Goal: Transaction & Acquisition: Purchase product/service

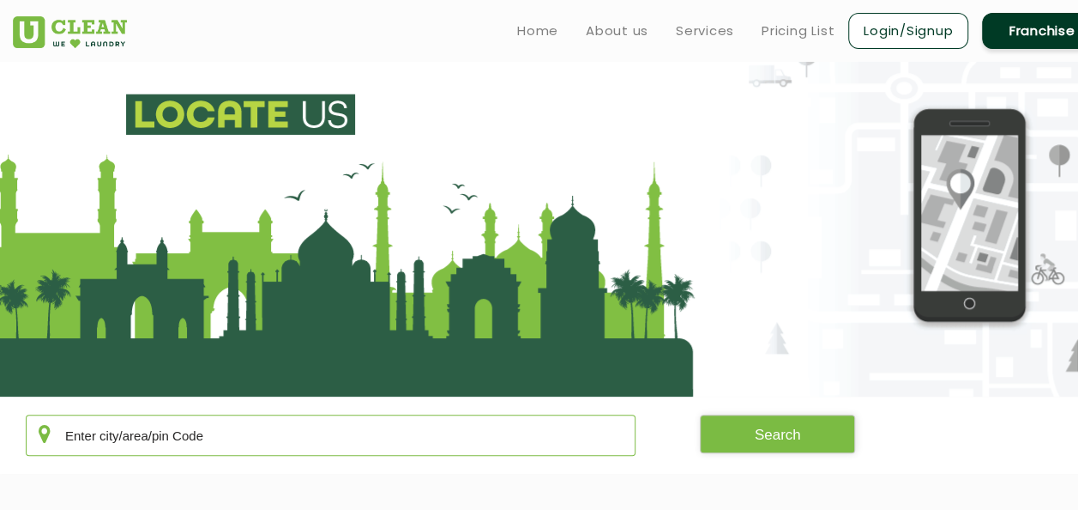
click at [236, 443] on input "text" at bounding box center [331, 434] width 610 height 41
type input "122003"
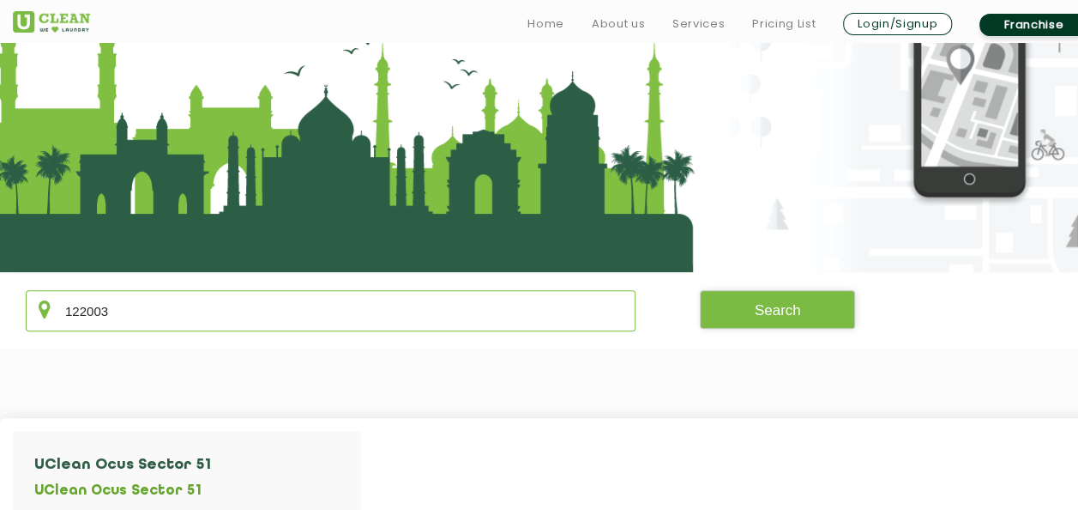
scroll to position [132, 0]
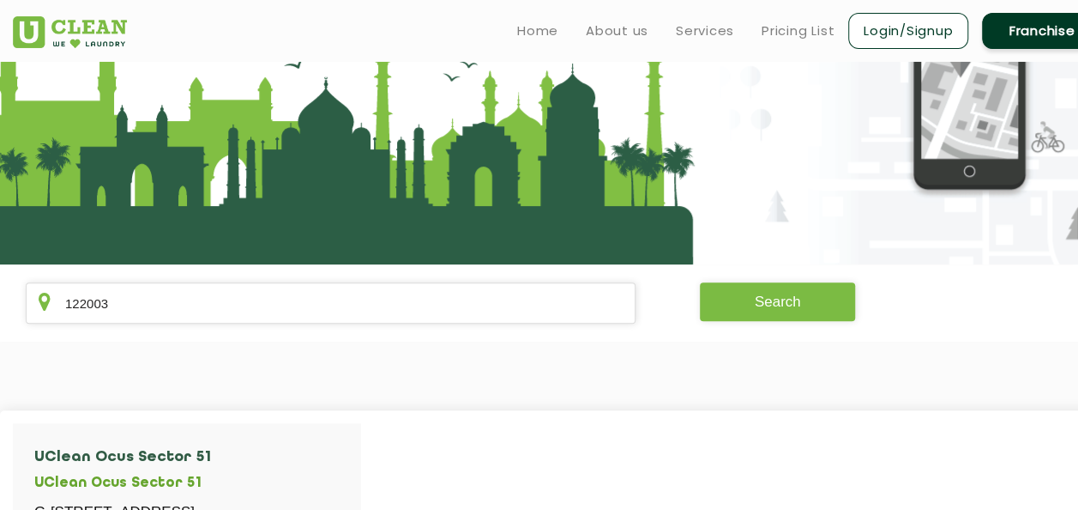
click at [745, 297] on button "Search" at bounding box center [778, 301] width 156 height 39
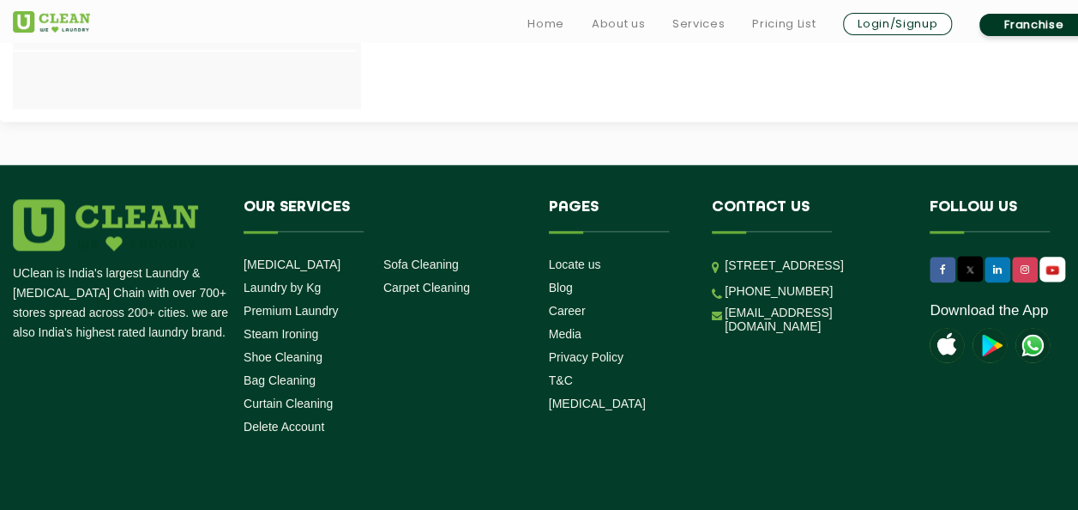
scroll to position [956, 0]
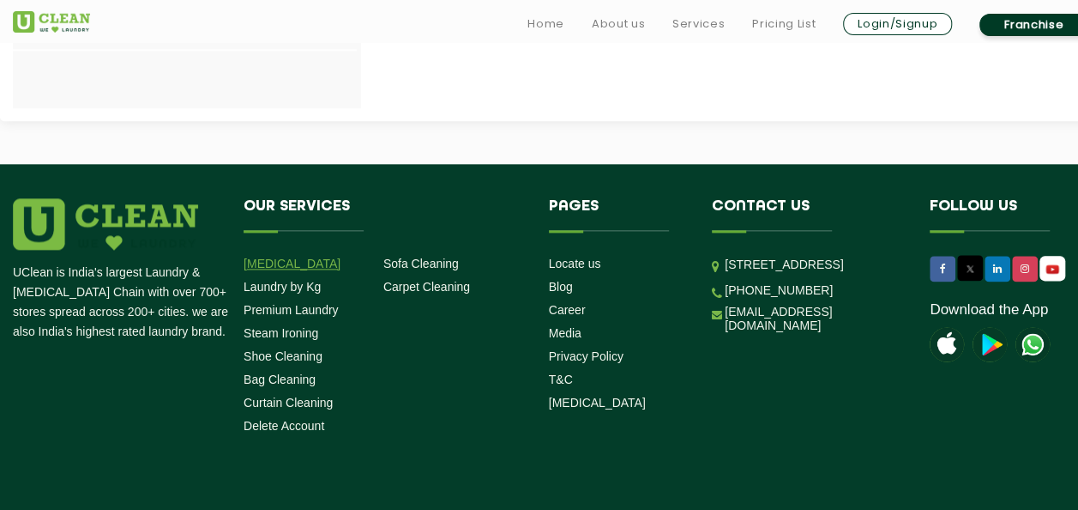
click at [290, 262] on link "[MEDICAL_DATA]" at bounding box center [292, 263] width 97 height 14
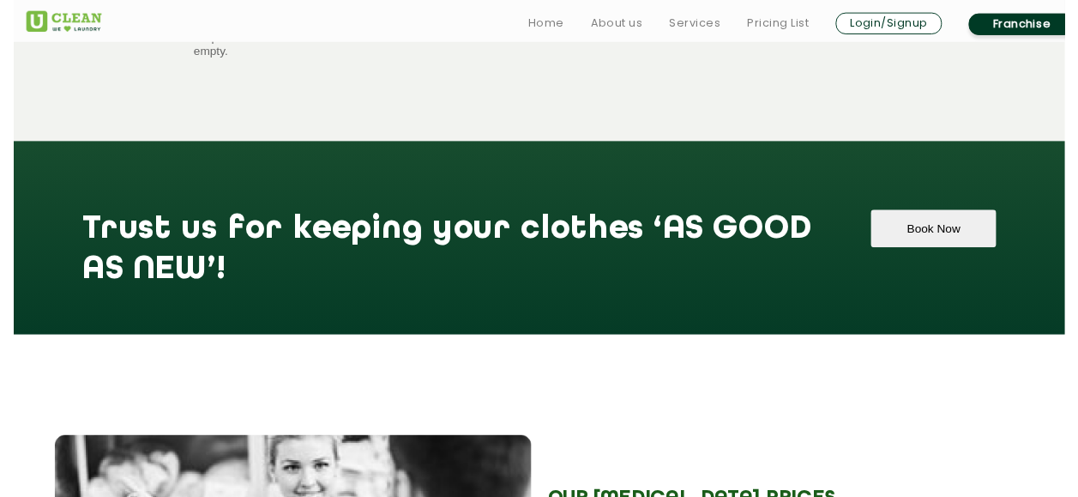
scroll to position [1731, 0]
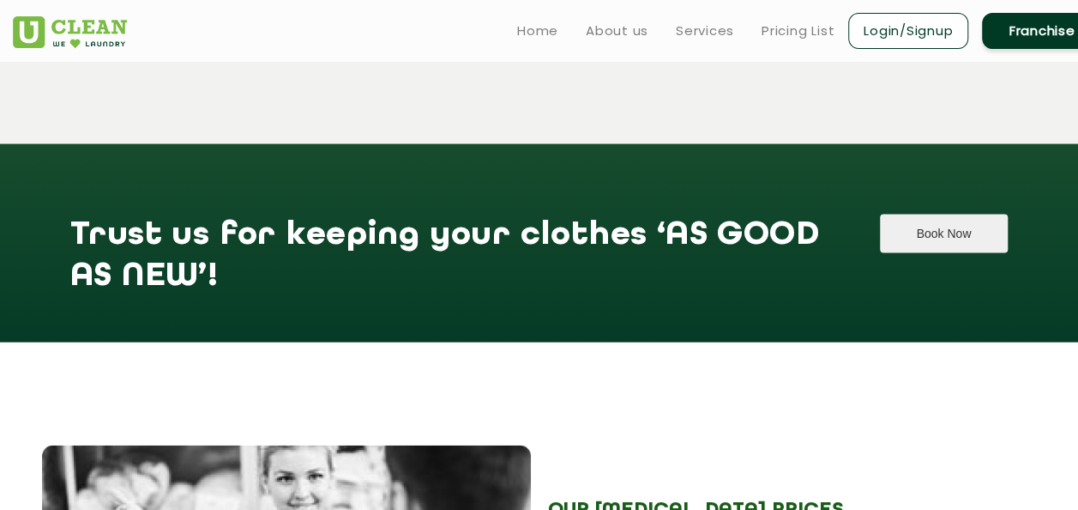
click at [917, 214] on button "Book Now" at bounding box center [944, 233] width 128 height 39
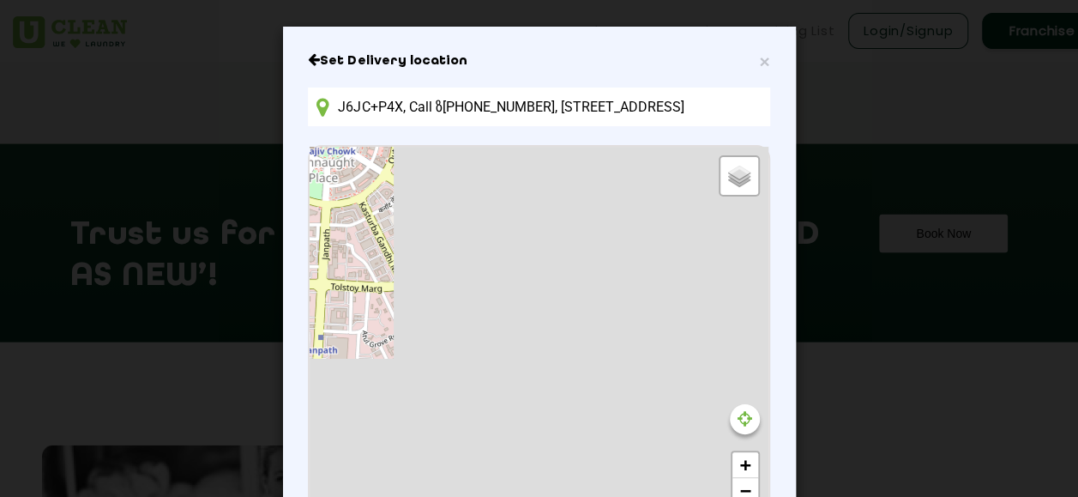
scroll to position [0, 0]
drag, startPoint x: 741, startPoint y: 103, endPoint x: 302, endPoint y: 118, distance: 439.5
click at [308, 118] on input "J6JC+P4X, Call ზ533964857, Inner Cir, Connaught Place, New Delhi, Delhi 110001,…" at bounding box center [539, 106] width 462 height 39
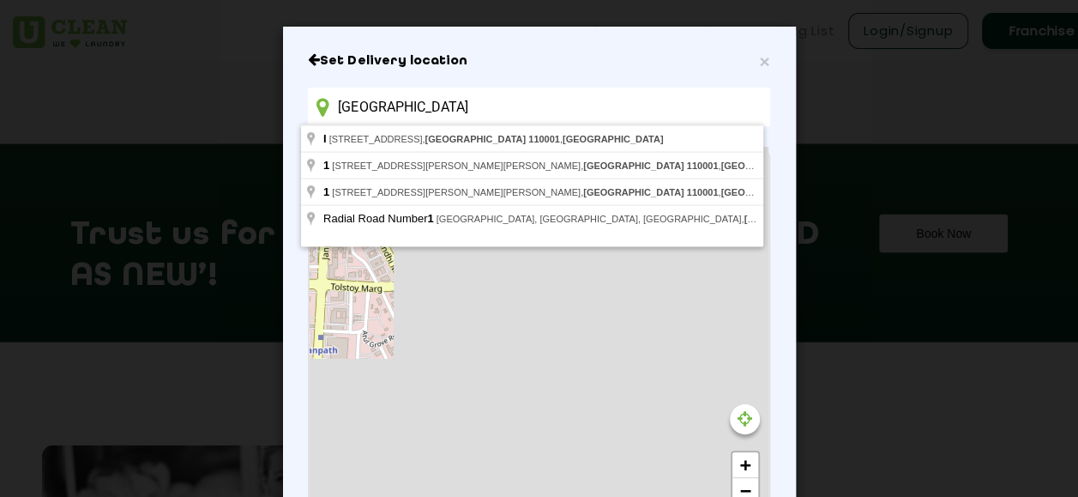
type input "122003, Delhi 110001, India"
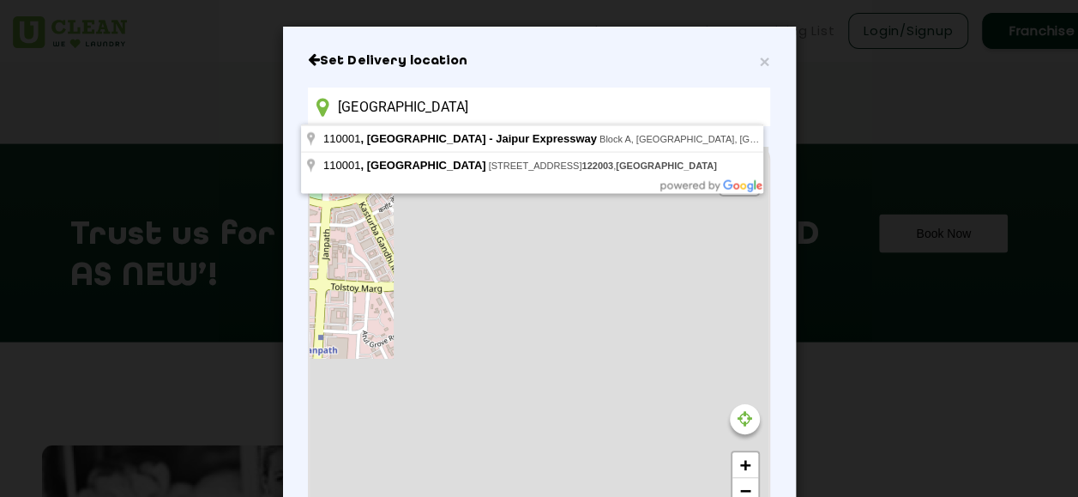
drag, startPoint x: 507, startPoint y: 103, endPoint x: 302, endPoint y: 109, distance: 205.1
click at [308, 109] on input "122003, Delhi 110001, India" at bounding box center [539, 106] width 462 height 39
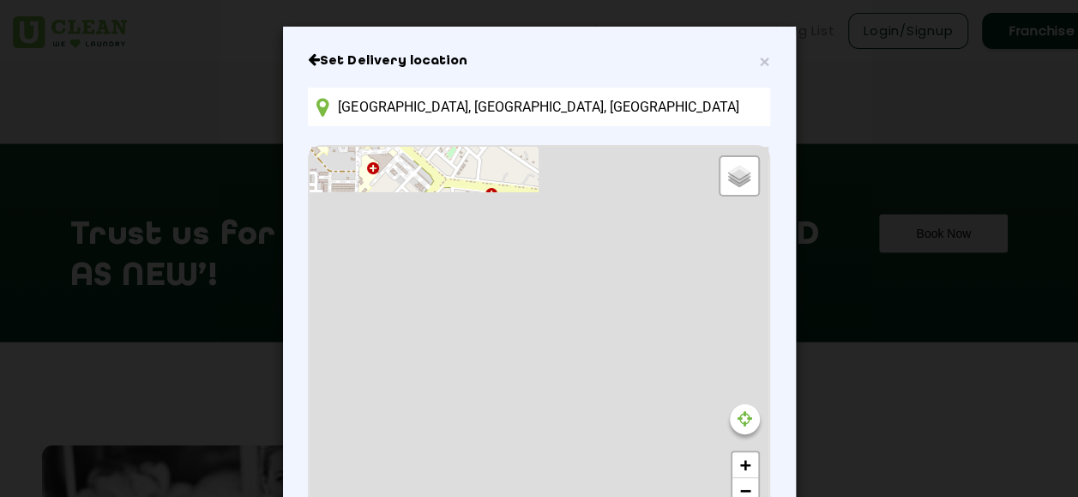
click at [333, 102] on input "[GEOGRAPHIC_DATA], [GEOGRAPHIC_DATA], [GEOGRAPHIC_DATA]" at bounding box center [539, 106] width 462 height 39
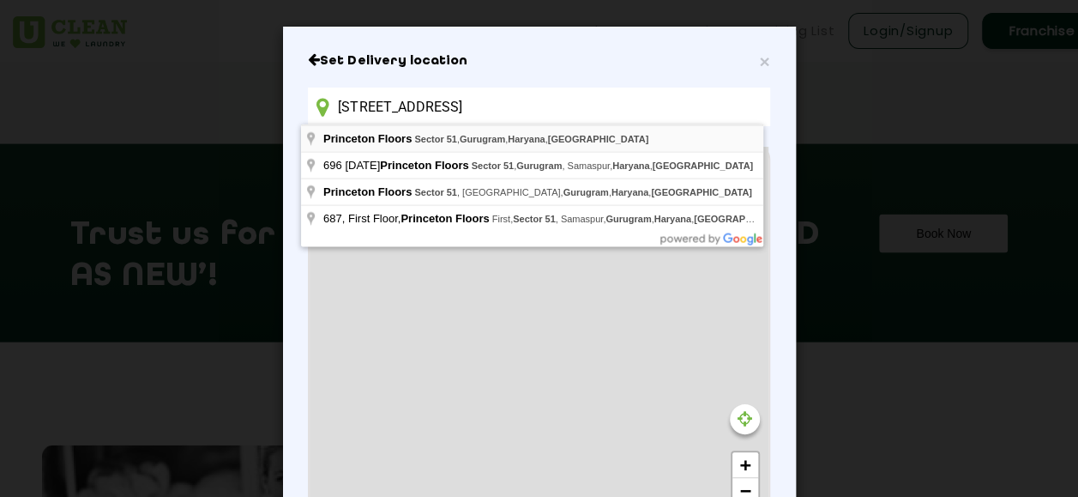
type input "[GEOGRAPHIC_DATA], [GEOGRAPHIC_DATA]"
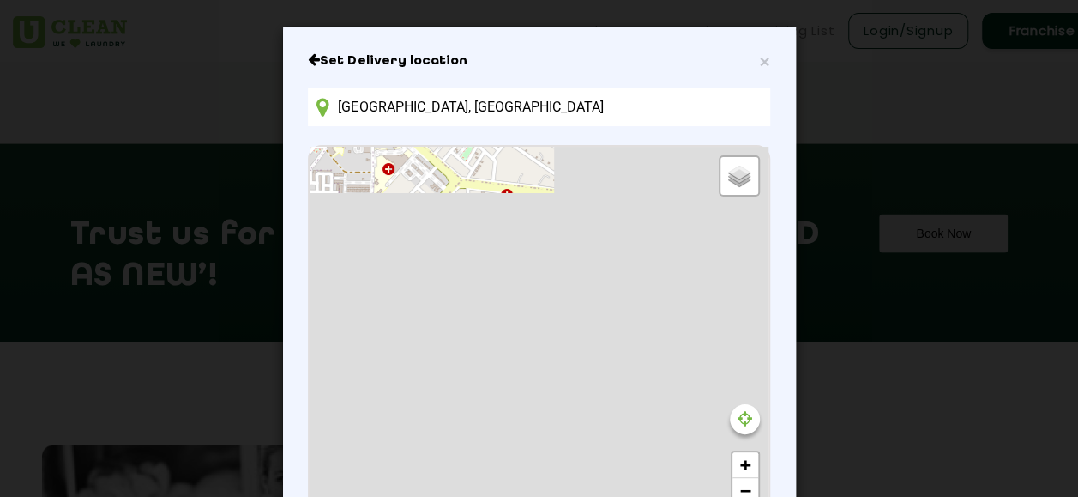
scroll to position [29, 0]
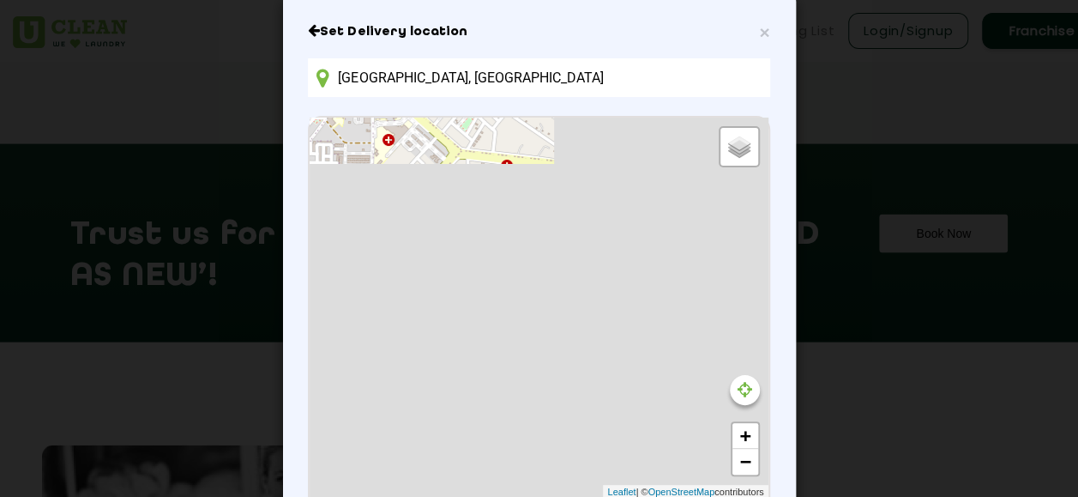
click at [499, 268] on div "Default Satellite + − Leaflet | © OpenStreetMap contributors" at bounding box center [539, 309] width 458 height 382
click at [739, 437] on link "+" at bounding box center [746, 436] width 26 height 26
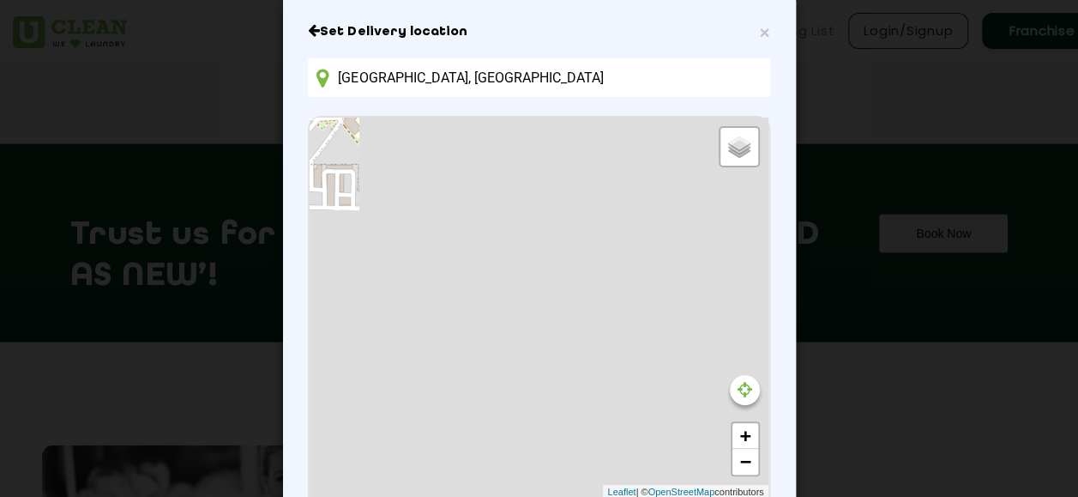
scroll to position [202, 0]
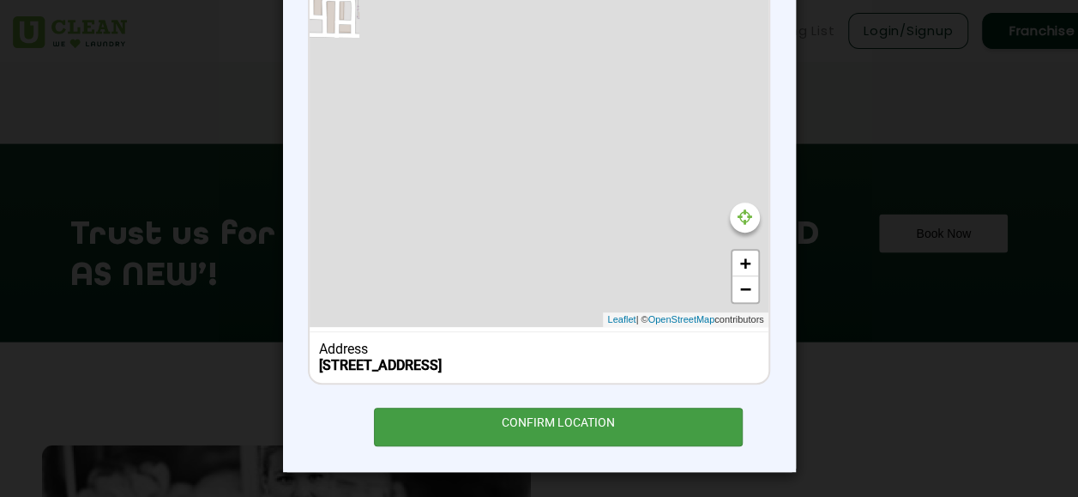
click at [570, 419] on div "CONFIRM LOCATION" at bounding box center [559, 426] width 370 height 39
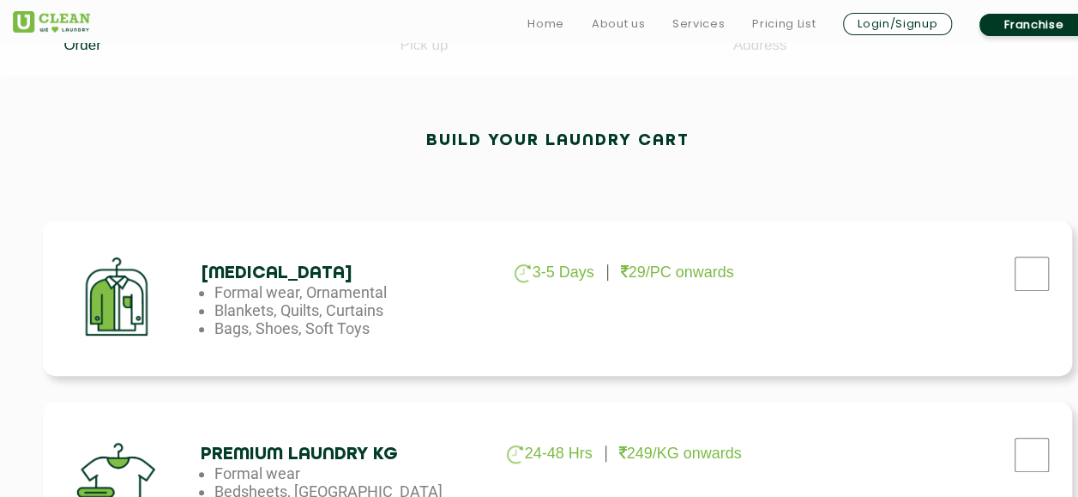
scroll to position [443, 0]
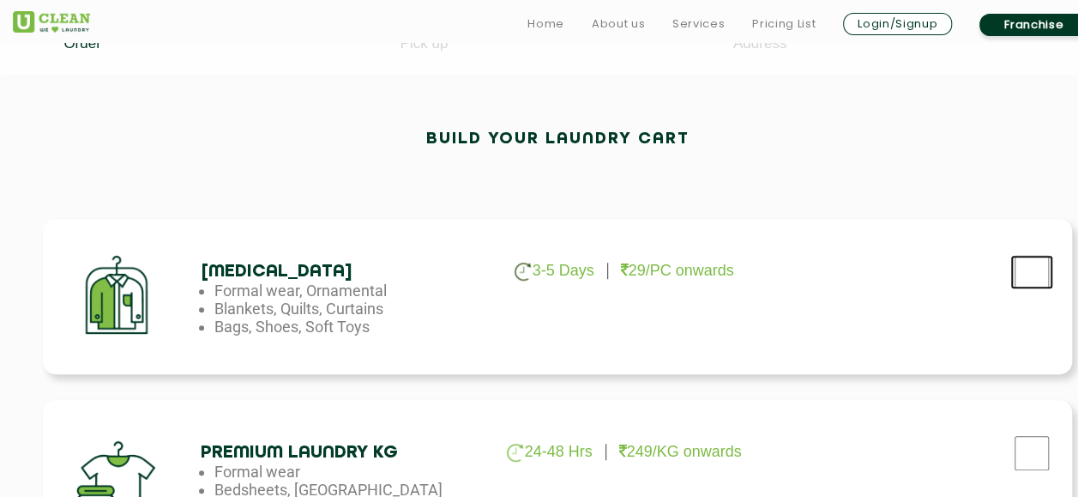
click at [1034, 269] on input "checkbox" at bounding box center [1032, 272] width 43 height 34
checkbox input "true"
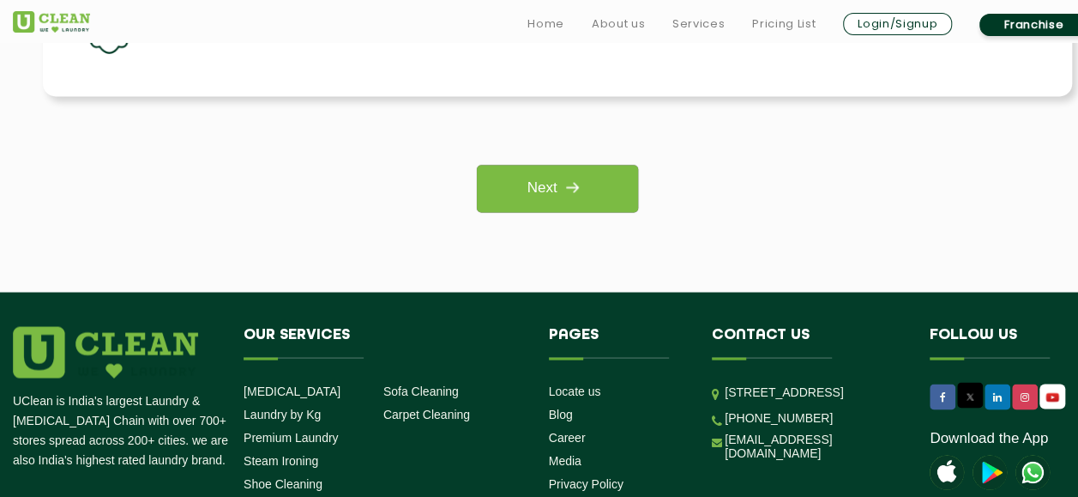
scroll to position [1446, 0]
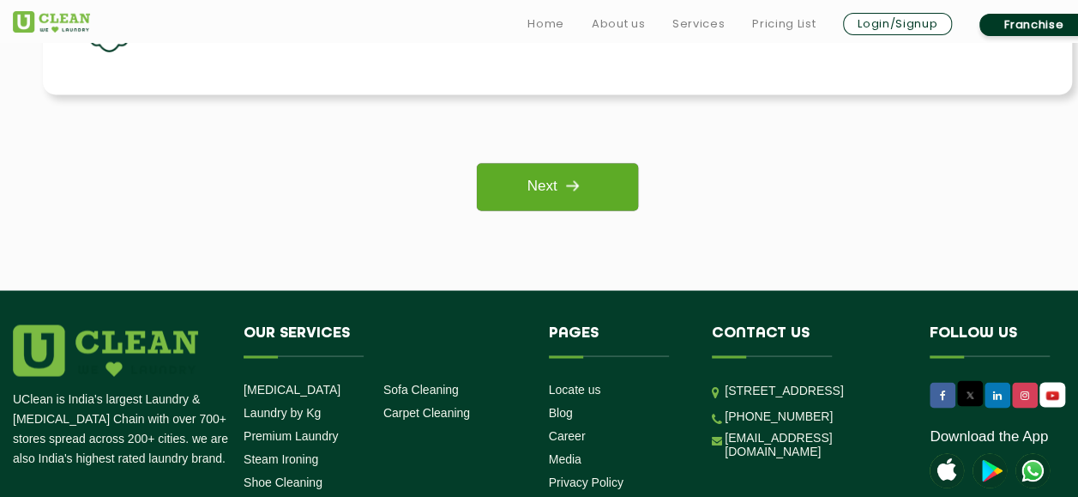
click at [540, 188] on link "Next" at bounding box center [557, 186] width 160 height 47
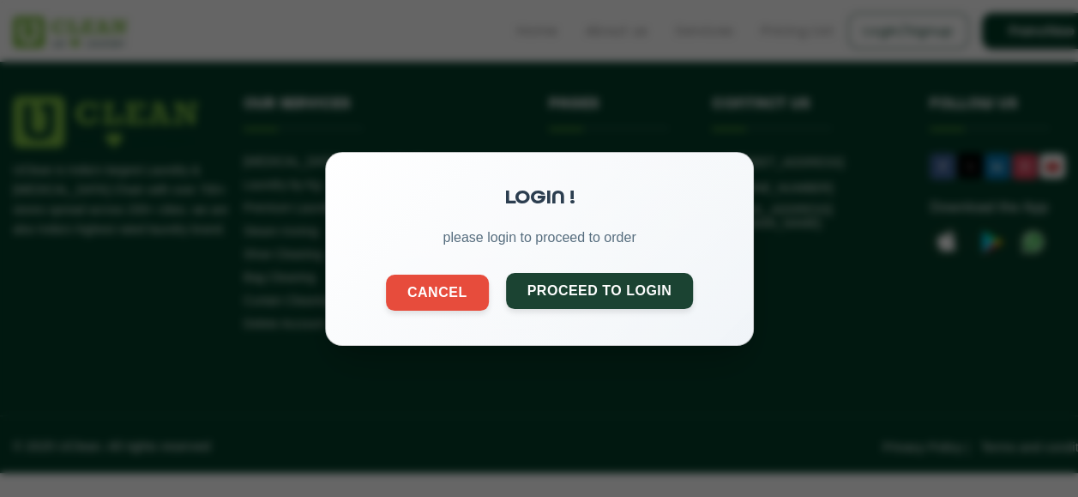
click at [560, 292] on button "Proceed to Login" at bounding box center [599, 290] width 188 height 36
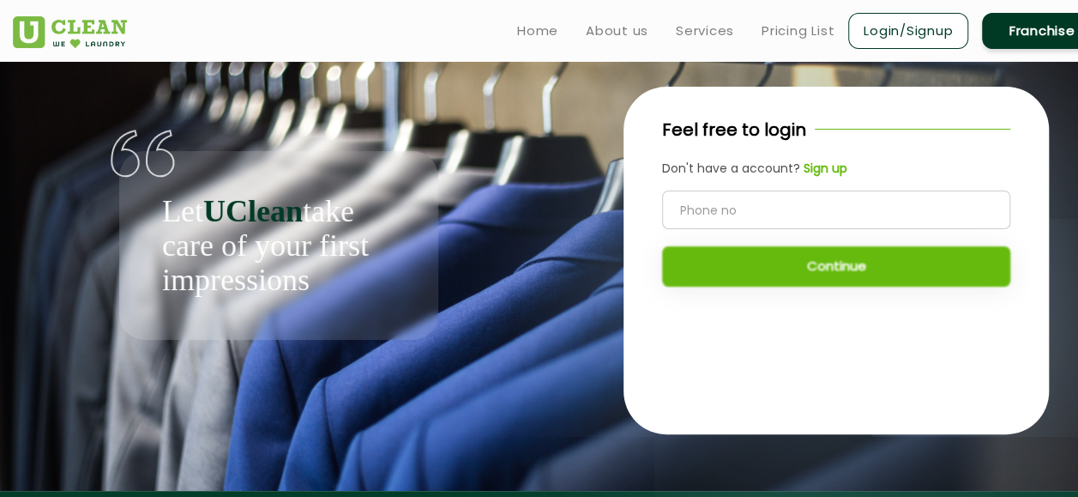
click at [714, 206] on input "tel" at bounding box center [836, 209] width 348 height 39
type input "8019364055"
click at [813, 277] on button "Continue" at bounding box center [836, 266] width 348 height 40
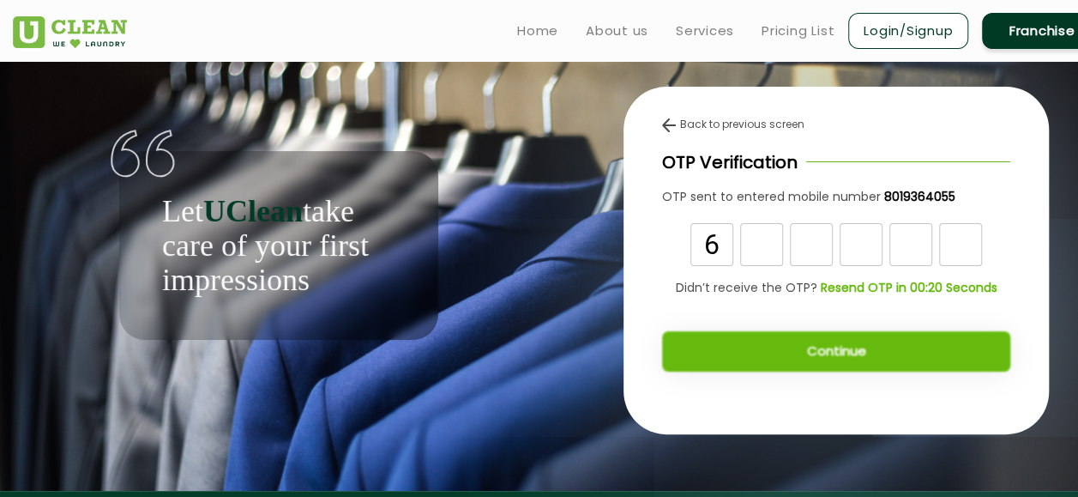
type input "6"
type input "5"
type input "3"
type input "6"
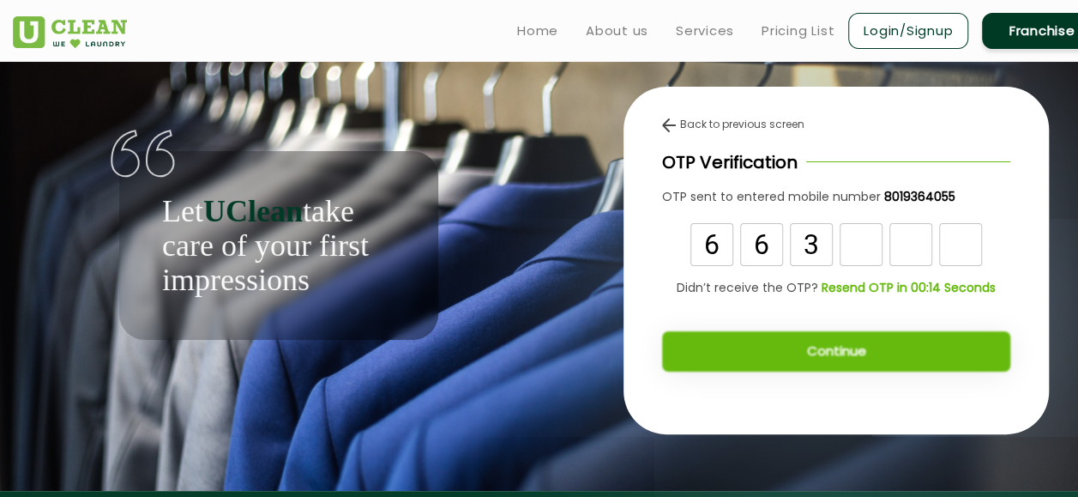
type input "3"
type input "2"
type input "1"
type input "9"
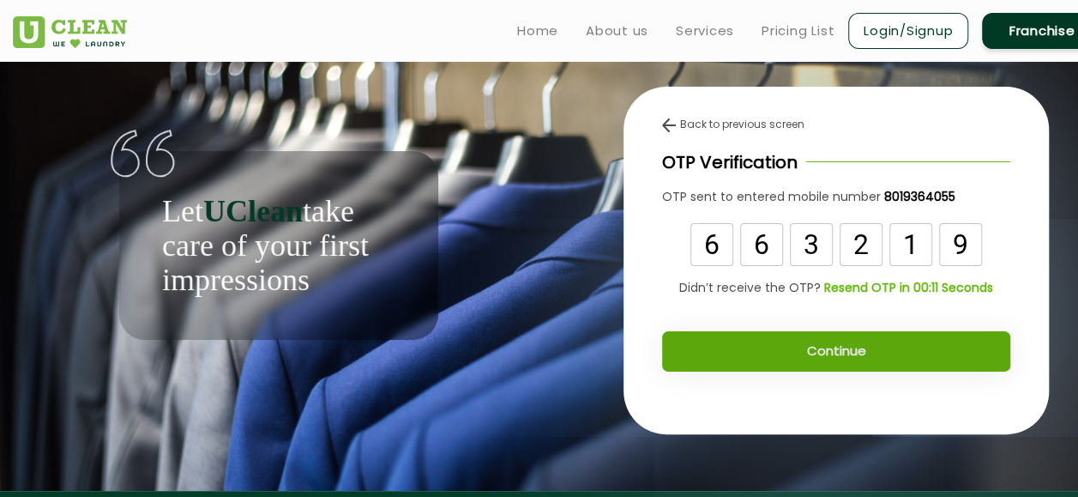
click at [830, 348] on button "Continue" at bounding box center [836, 351] width 348 height 40
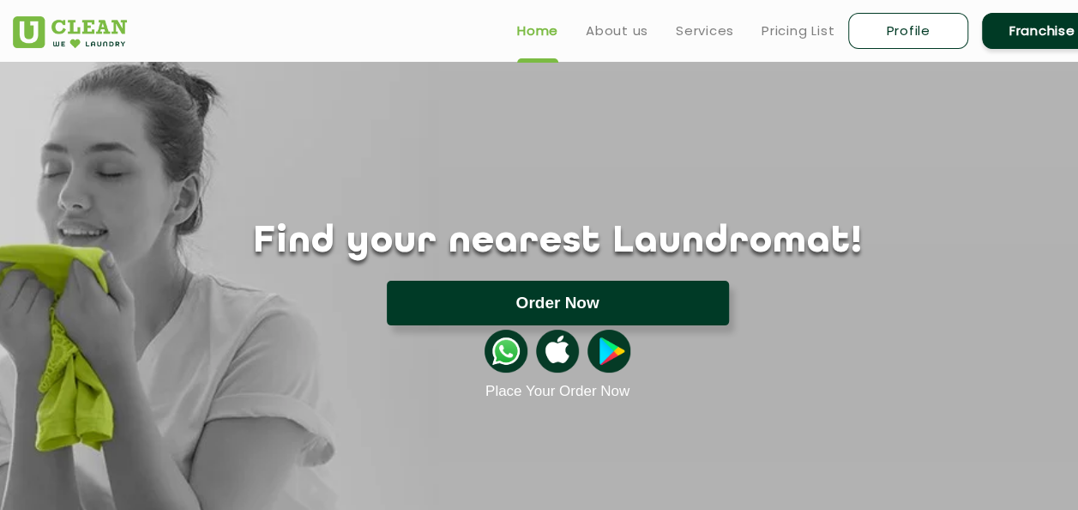
click at [586, 303] on button "Order Now" at bounding box center [558, 303] width 342 height 45
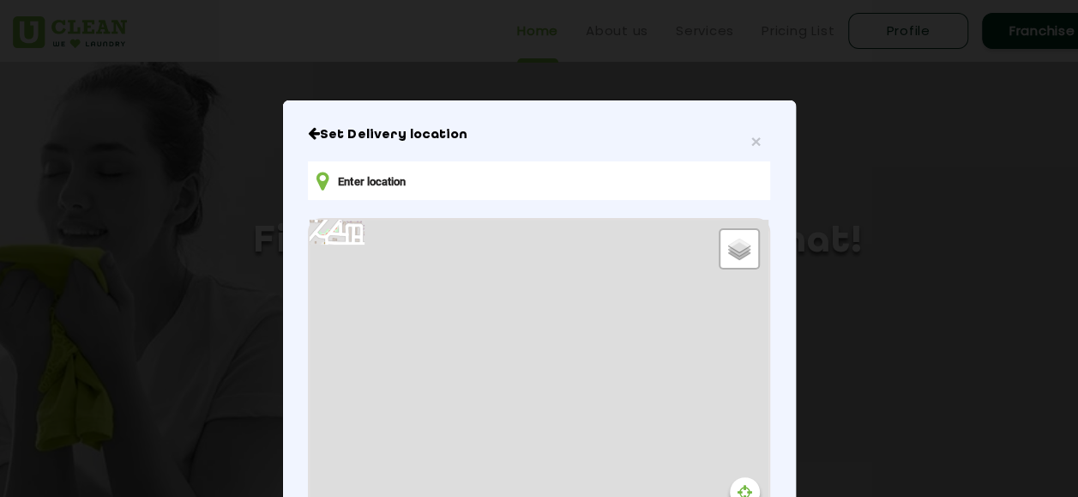
type input "[STREET_ADDRESS]"
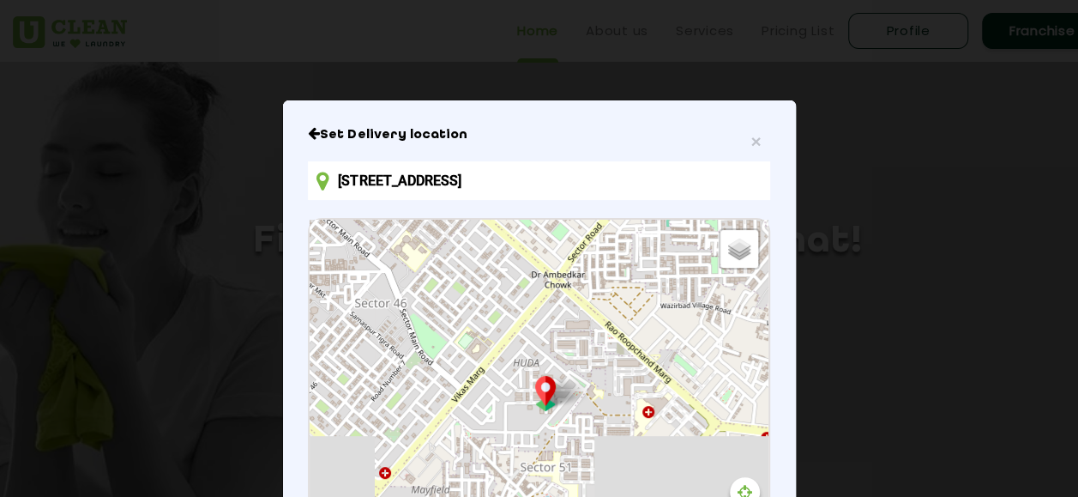
scroll to position [278, 0]
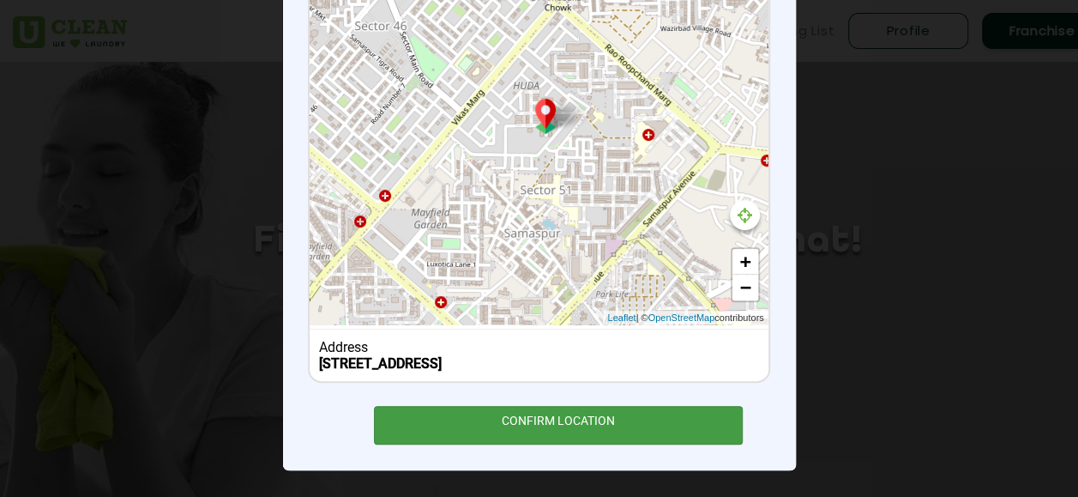
click at [552, 426] on div "CONFIRM LOCATION" at bounding box center [559, 425] width 370 height 39
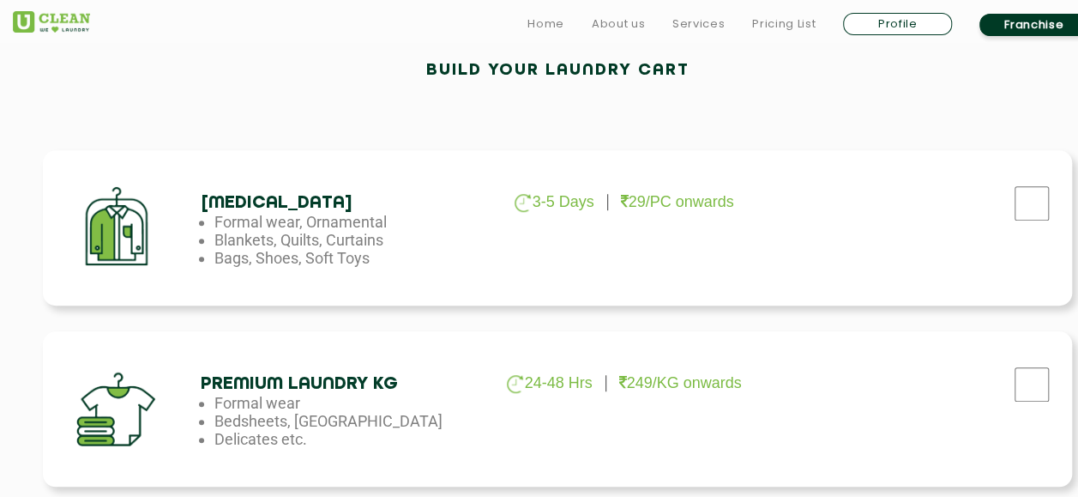
scroll to position [513, 0]
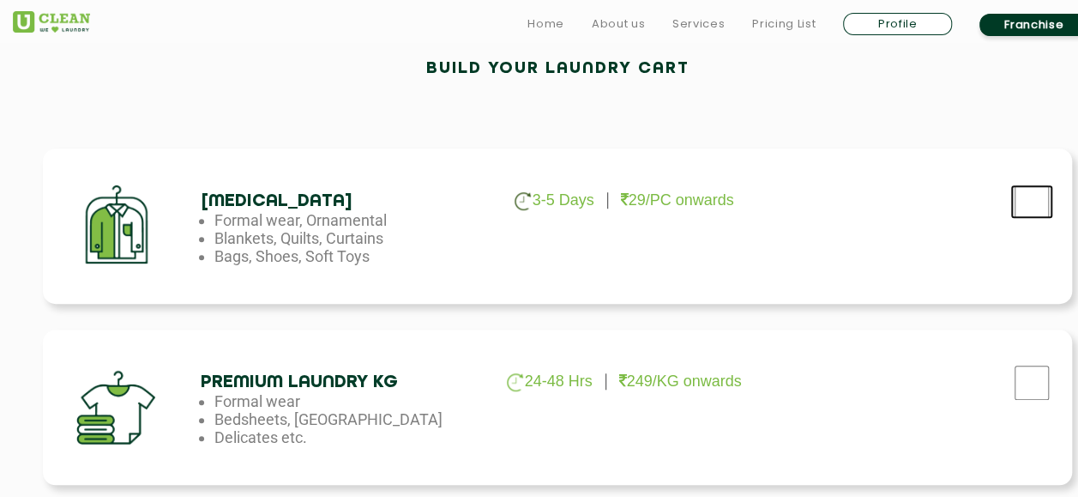
click at [1030, 207] on input "checkbox" at bounding box center [1032, 201] width 43 height 34
checkbox input "true"
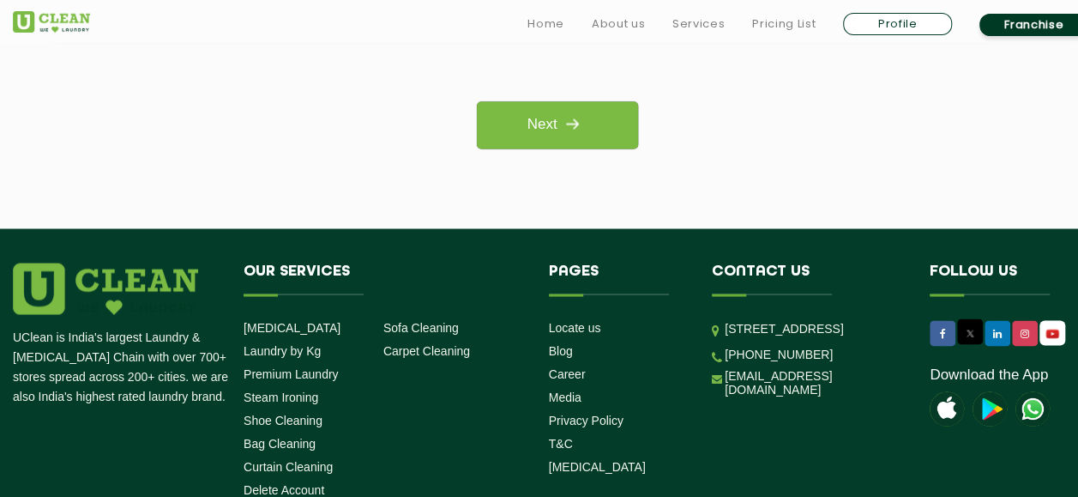
scroll to position [1511, 0]
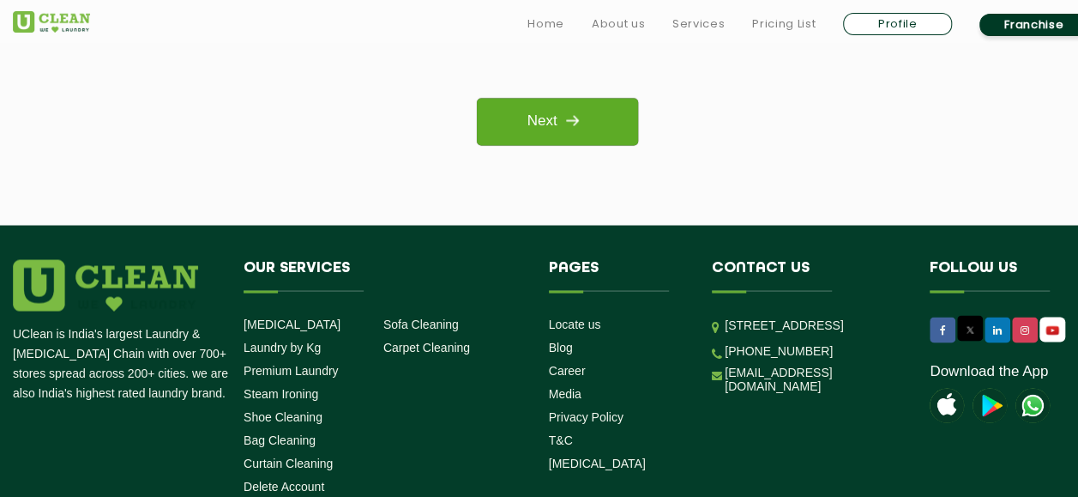
click at [564, 108] on img at bounding box center [572, 120] width 31 height 31
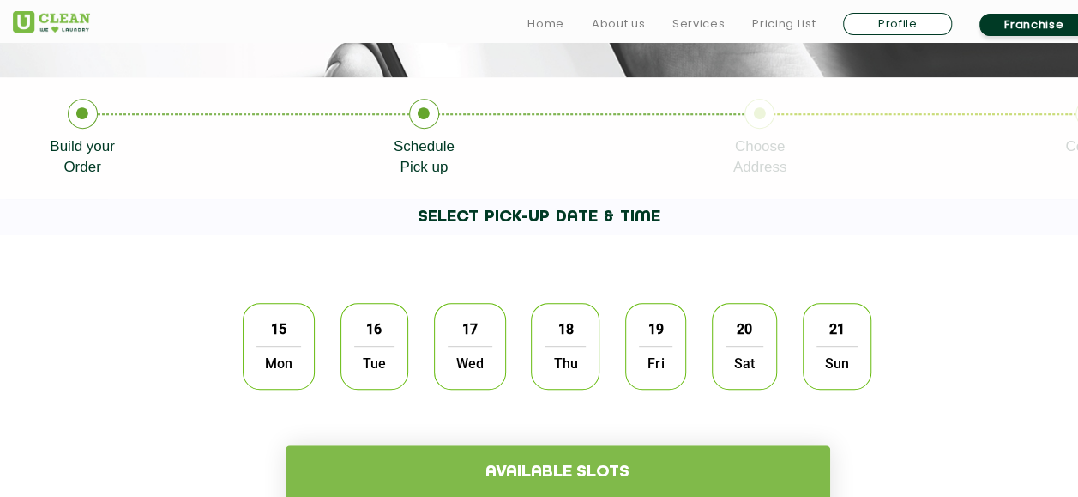
scroll to position [343, 0]
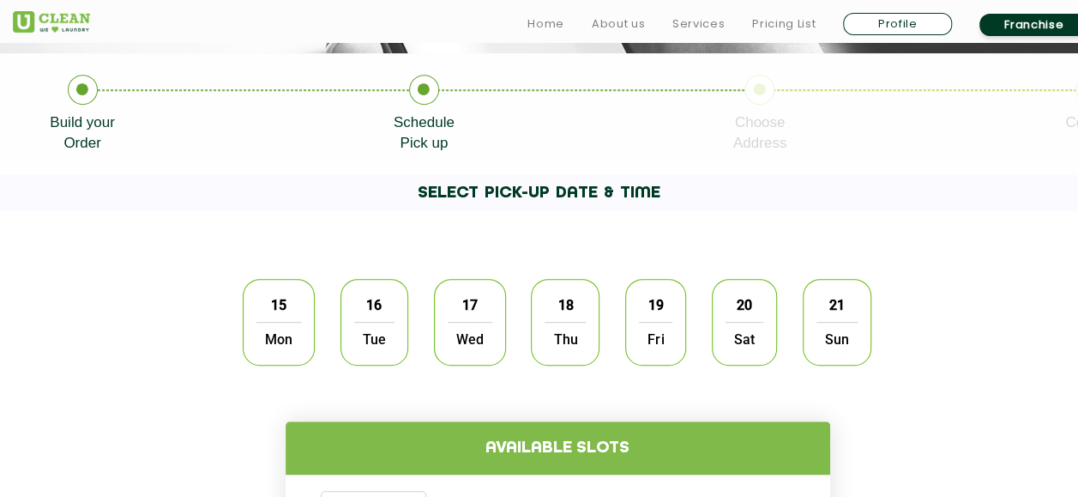
click at [275, 306] on span "15" at bounding box center [278, 304] width 33 height 33
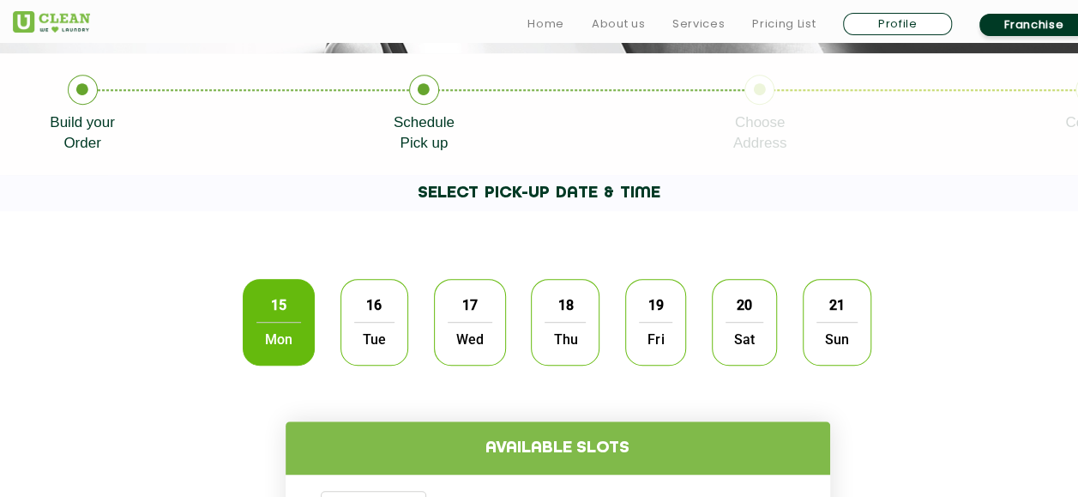
click at [507, 453] on h4 "Available slots" at bounding box center [558, 447] width 545 height 53
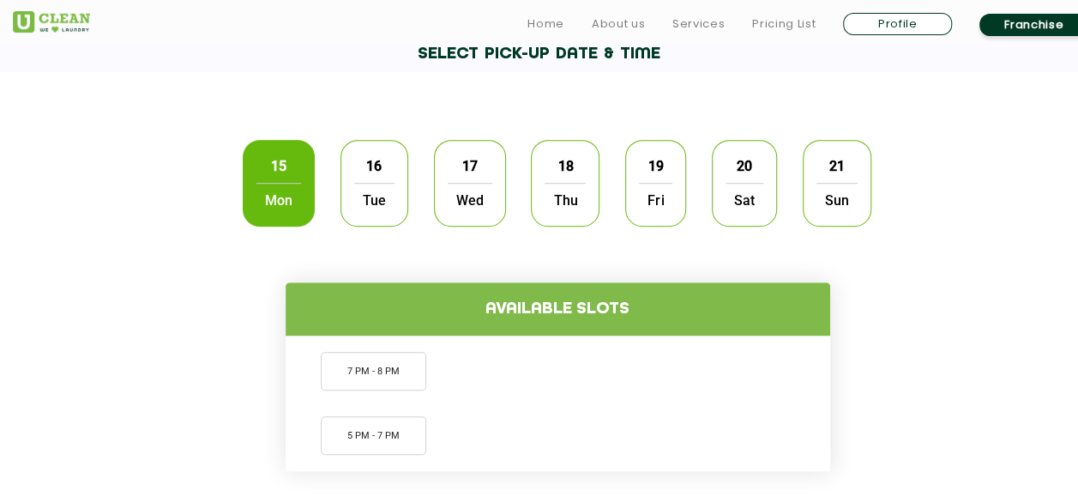
scroll to position [498, 0]
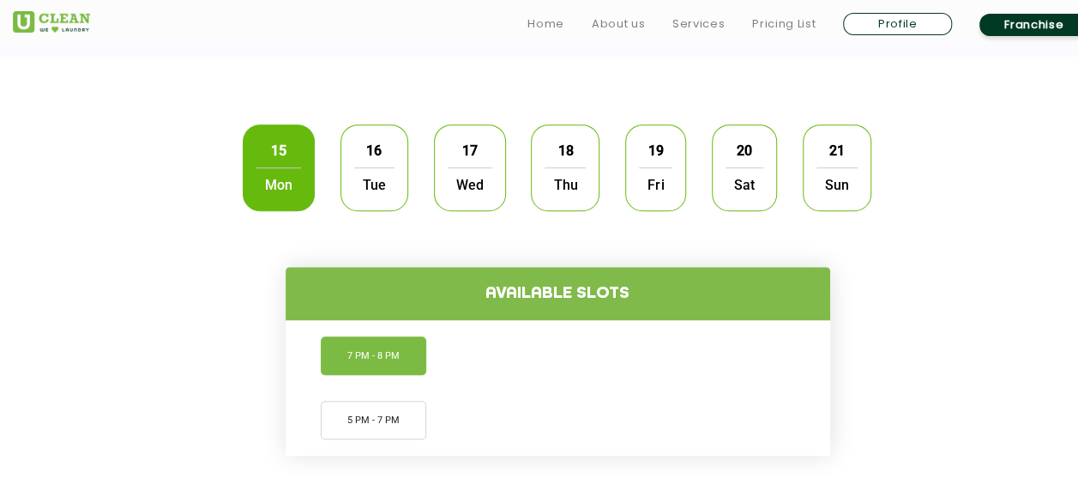
click at [390, 354] on li "7 PM - 8 PM" at bounding box center [374, 355] width 106 height 39
click at [384, 411] on li "5 PM - 7 PM" at bounding box center [374, 420] width 106 height 39
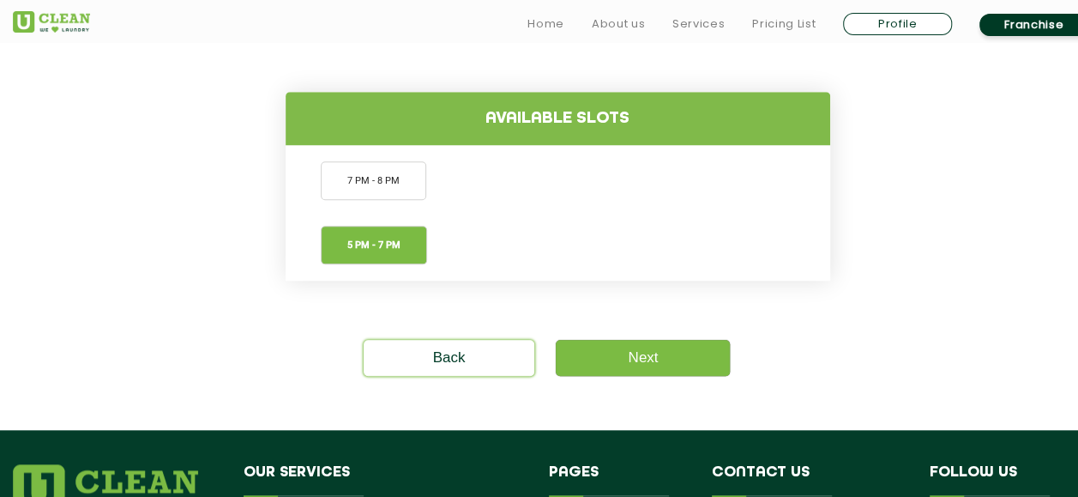
scroll to position [673, 0]
click at [649, 354] on link "Next" at bounding box center [643, 358] width 174 height 36
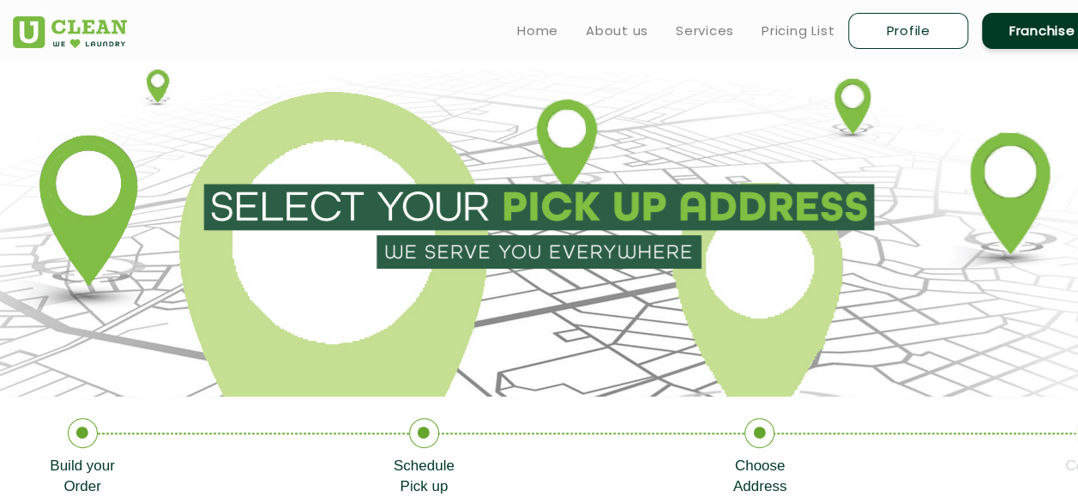
type input "Save"
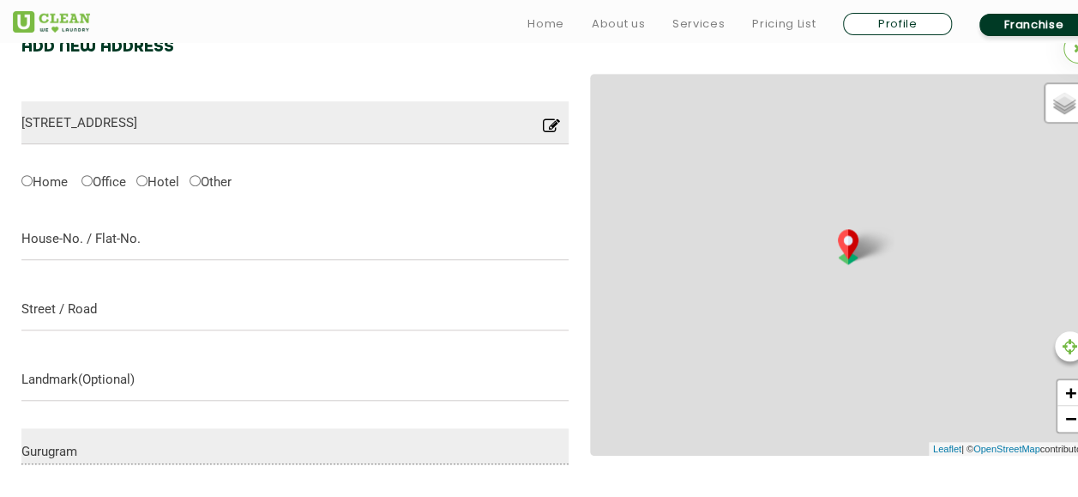
scroll to position [540, 0]
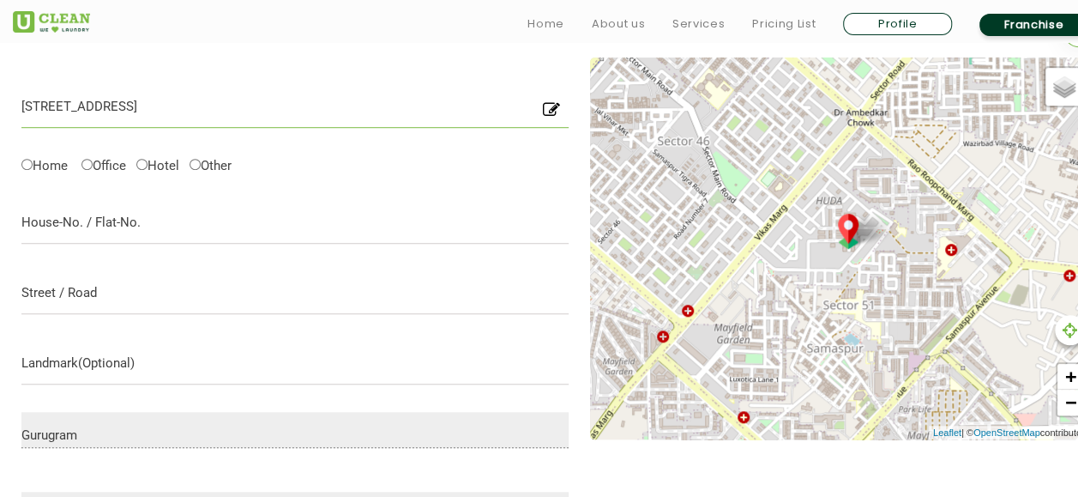
click at [52, 106] on input "[STREET_ADDRESS]" at bounding box center [294, 106] width 547 height 43
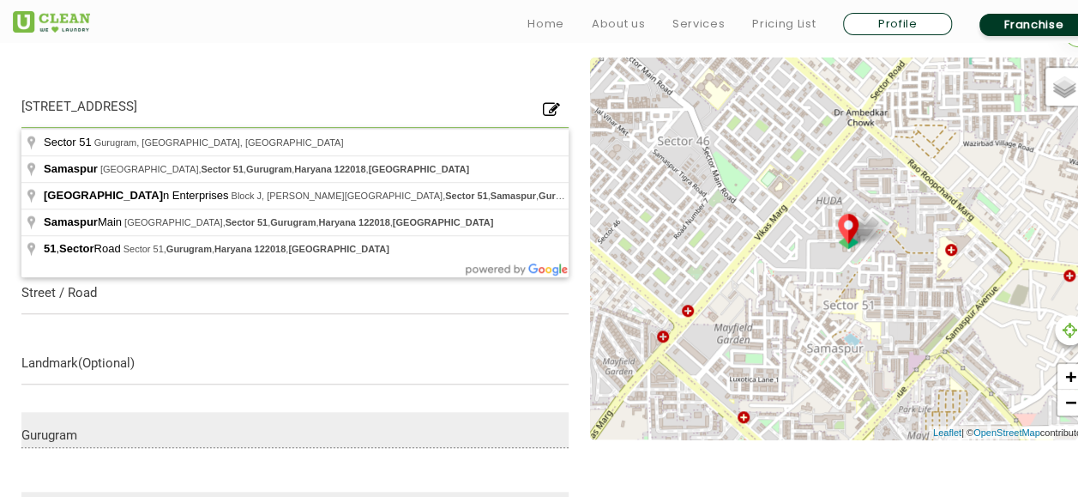
click at [59, 108] on input "[STREET_ADDRESS]" at bounding box center [294, 106] width 547 height 43
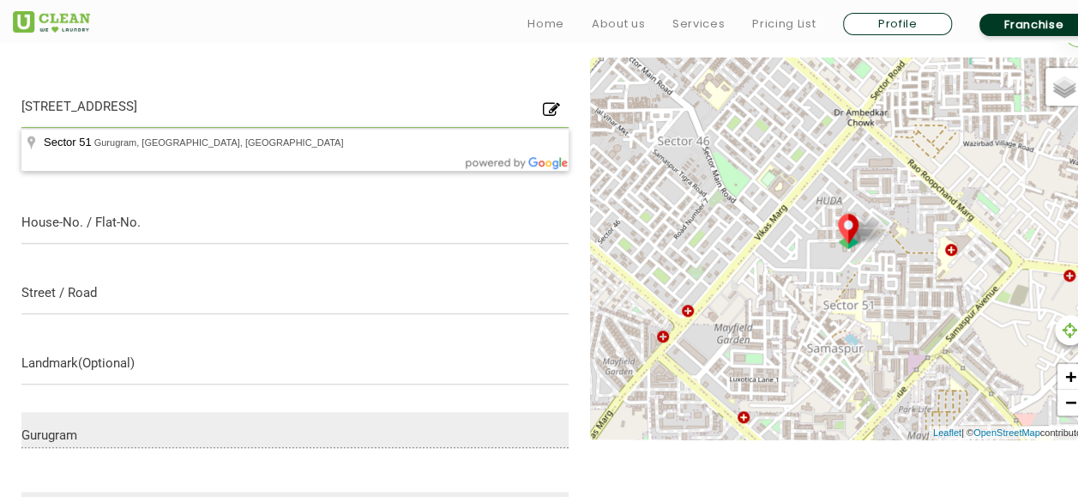
click at [130, 106] on input "[STREET_ADDRESS]" at bounding box center [294, 106] width 547 height 43
type input "[GEOGRAPHIC_DATA], [GEOGRAPHIC_DATA]"
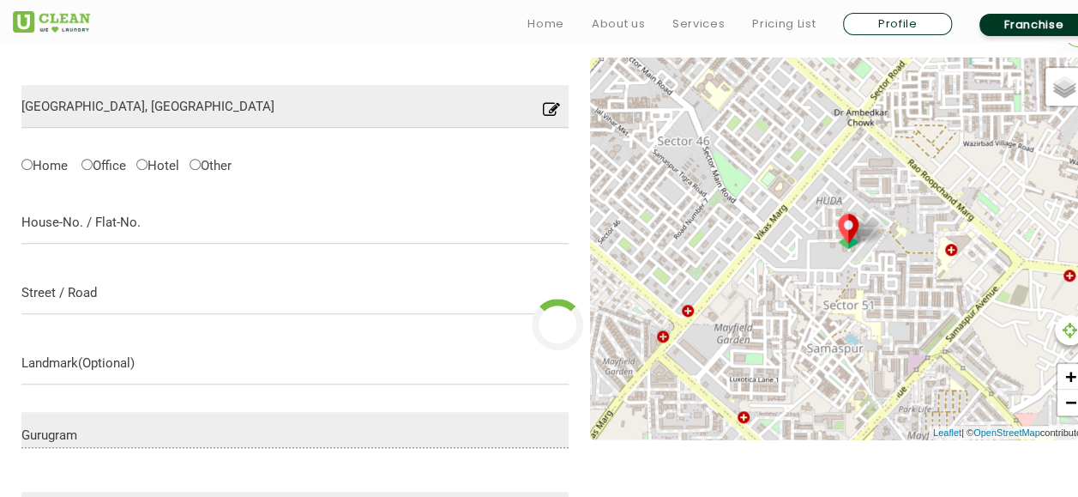
type input "Save"
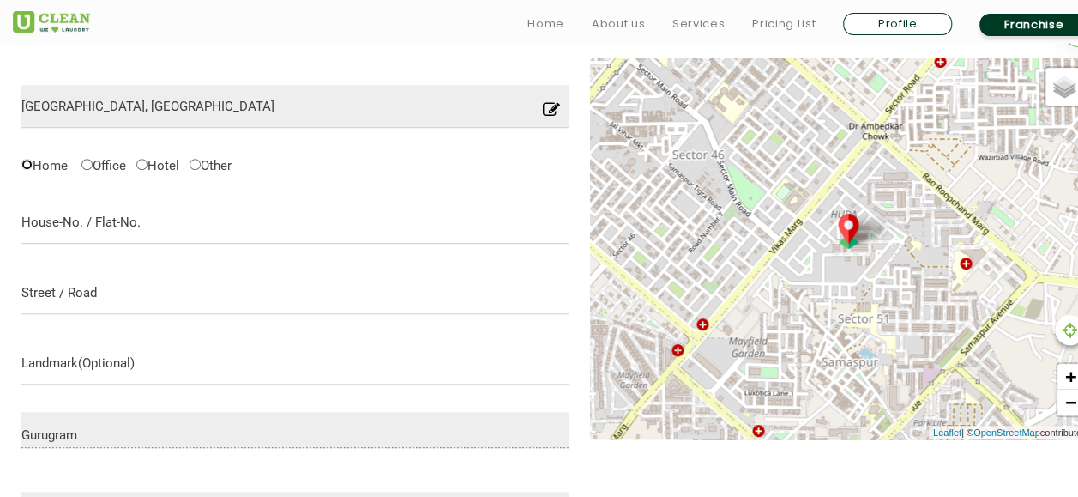
click at [27, 162] on input "Home" at bounding box center [26, 164] width 11 height 11
radio input "true"
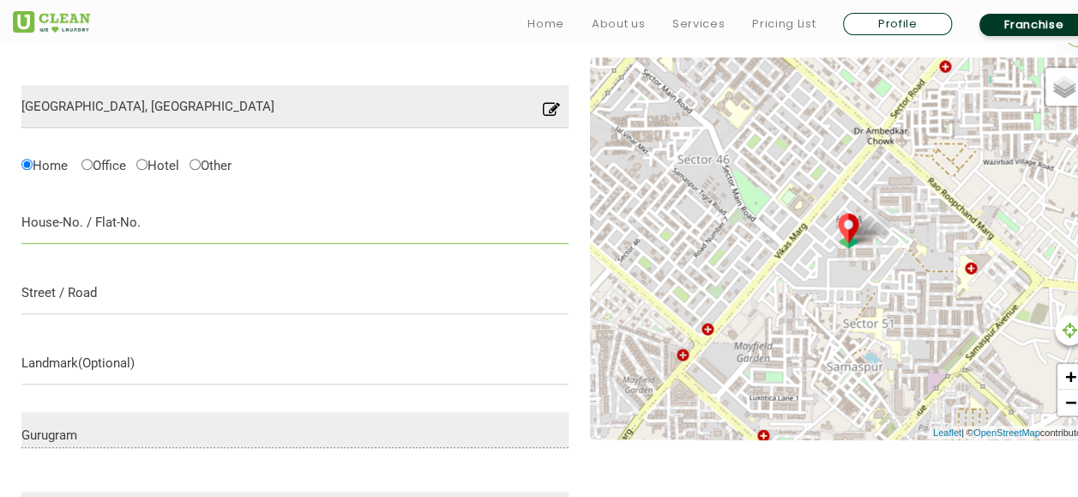
click at [68, 228] on input "text" at bounding box center [294, 222] width 547 height 43
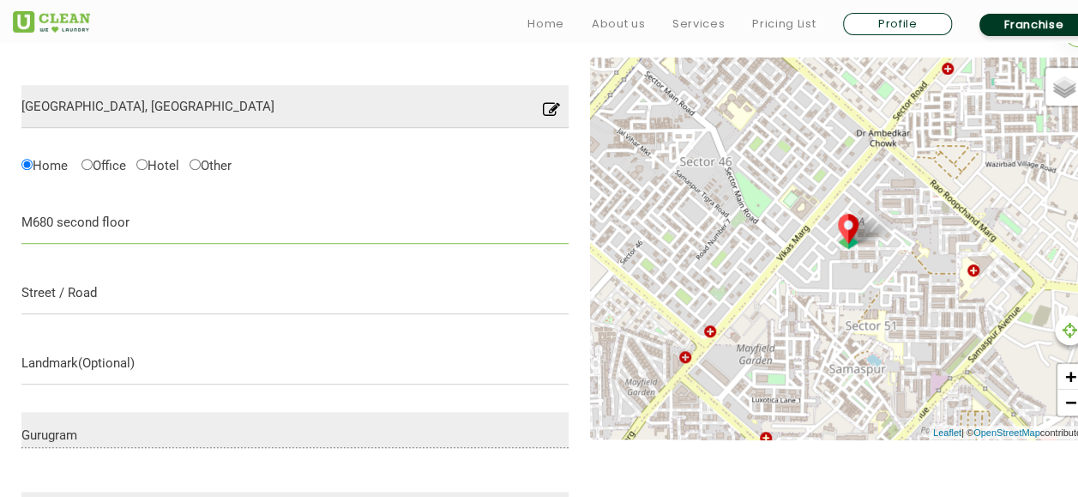
type input "M680 second floor"
click at [92, 290] on input "text" at bounding box center [294, 292] width 547 height 43
type input "princeton floors"
click at [92, 373] on input "text" at bounding box center [294, 362] width 547 height 43
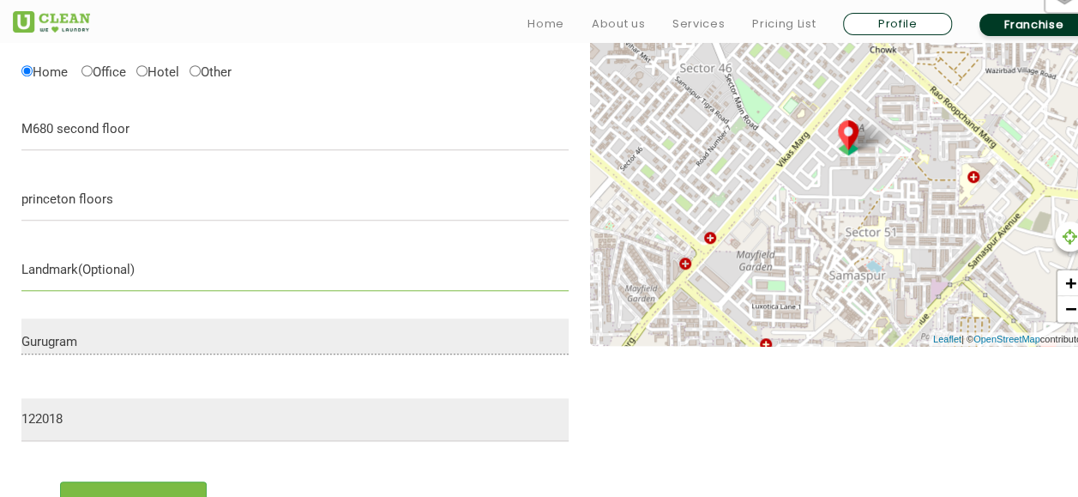
scroll to position [731, 0]
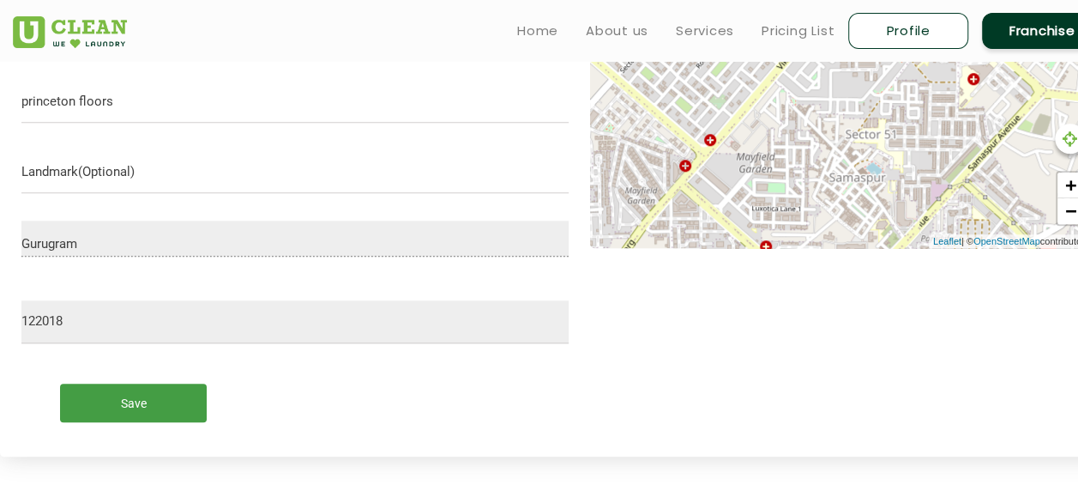
click at [138, 404] on input "Save" at bounding box center [133, 402] width 147 height 39
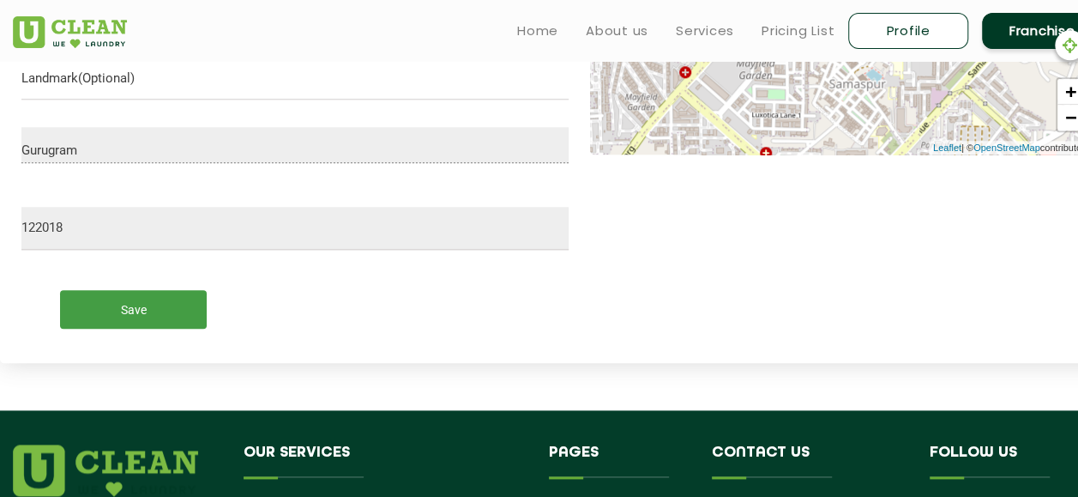
scroll to position [825, 0]
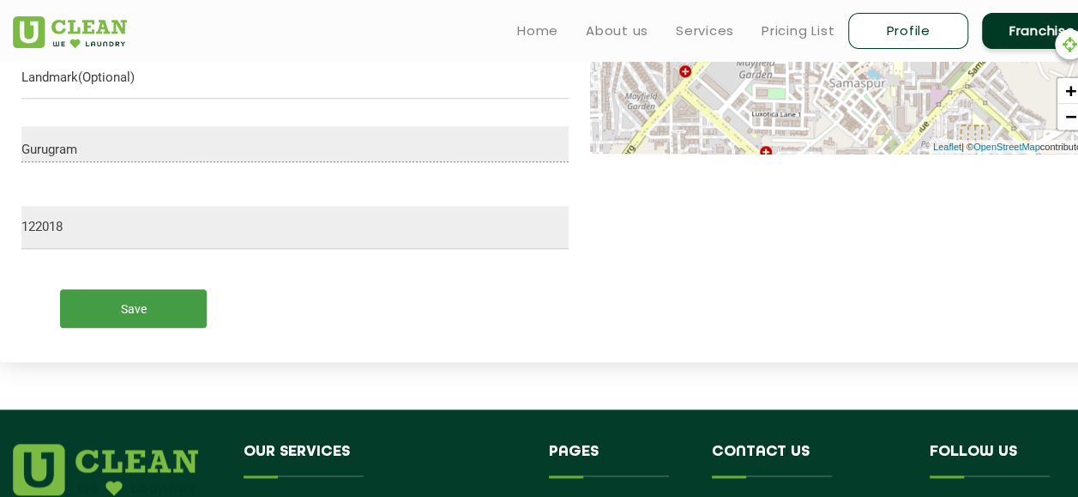
click at [145, 310] on input "Save" at bounding box center [133, 308] width 147 height 39
click at [123, 312] on input "Save" at bounding box center [133, 308] width 147 height 39
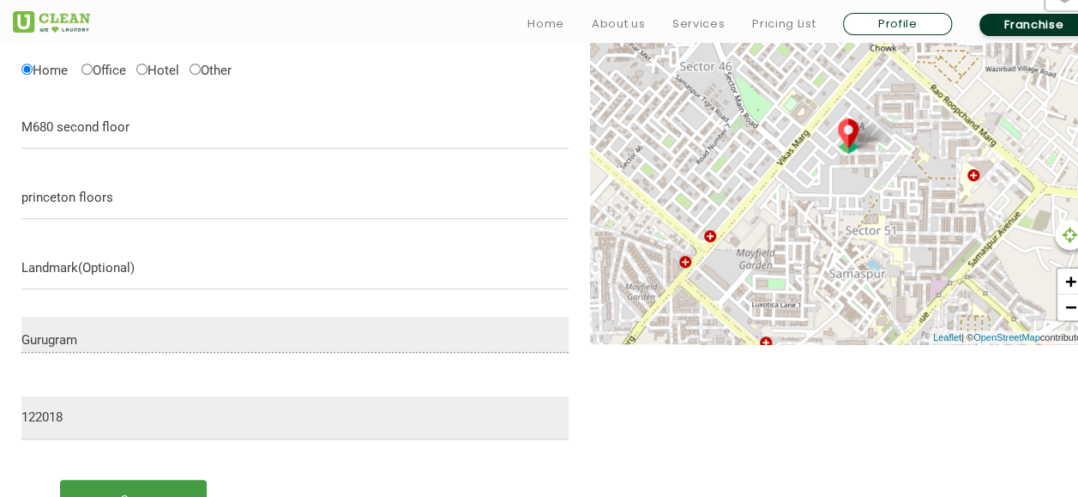
scroll to position [637, 0]
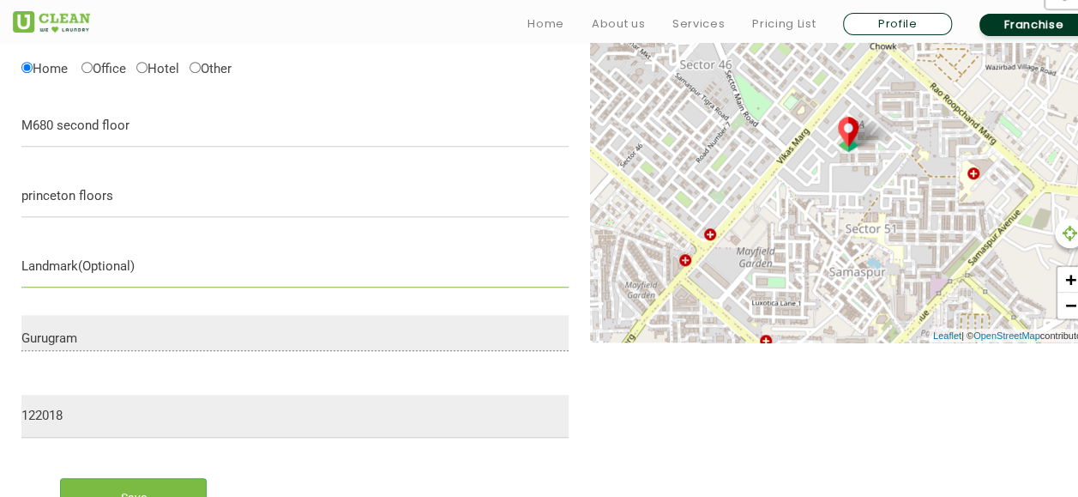
click at [111, 263] on input "text" at bounding box center [294, 265] width 547 height 43
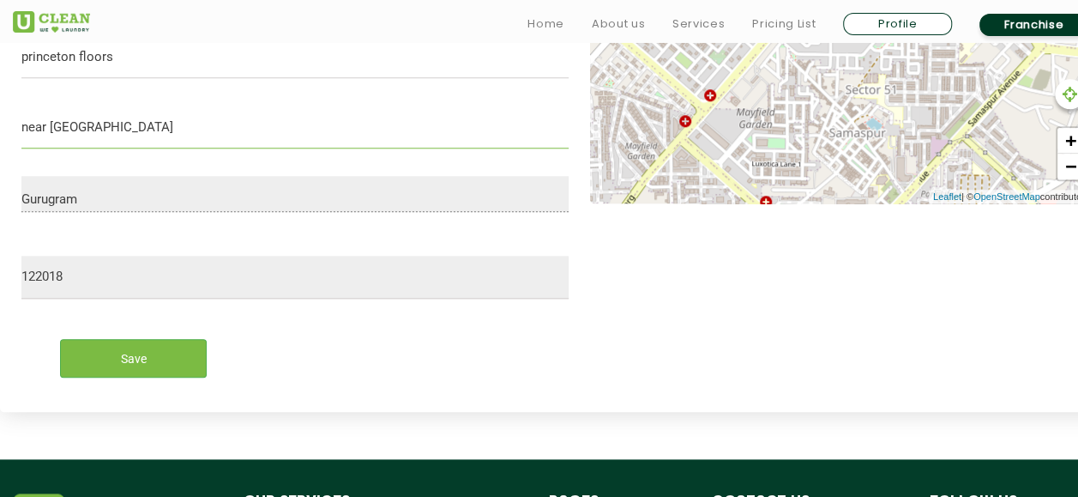
scroll to position [777, 0]
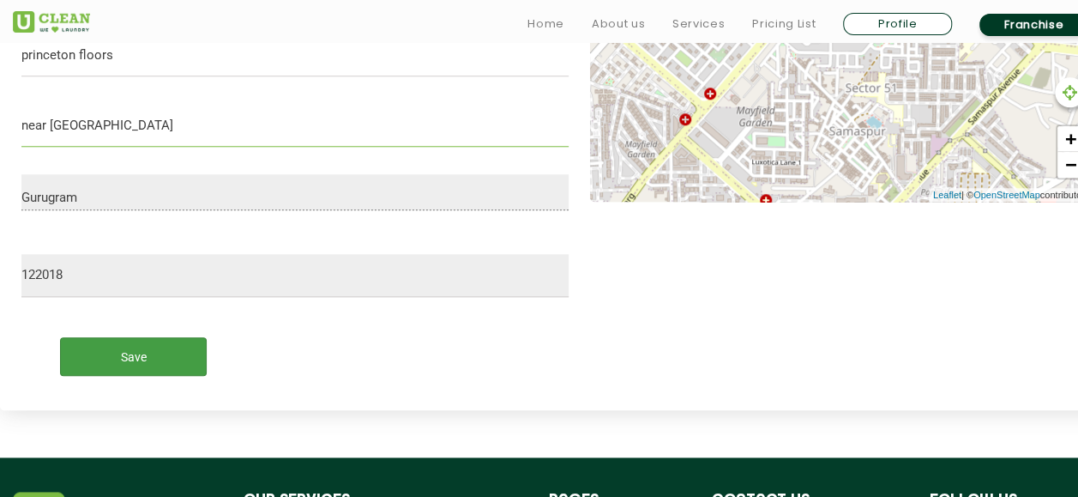
type input "near [GEOGRAPHIC_DATA]"
click at [121, 337] on input "Save" at bounding box center [133, 356] width 147 height 39
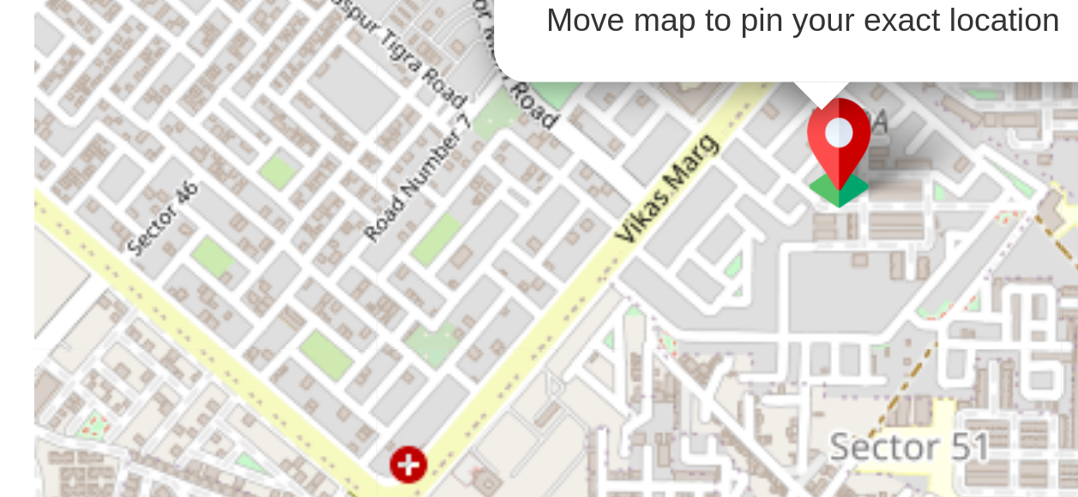
scroll to position [568, 0]
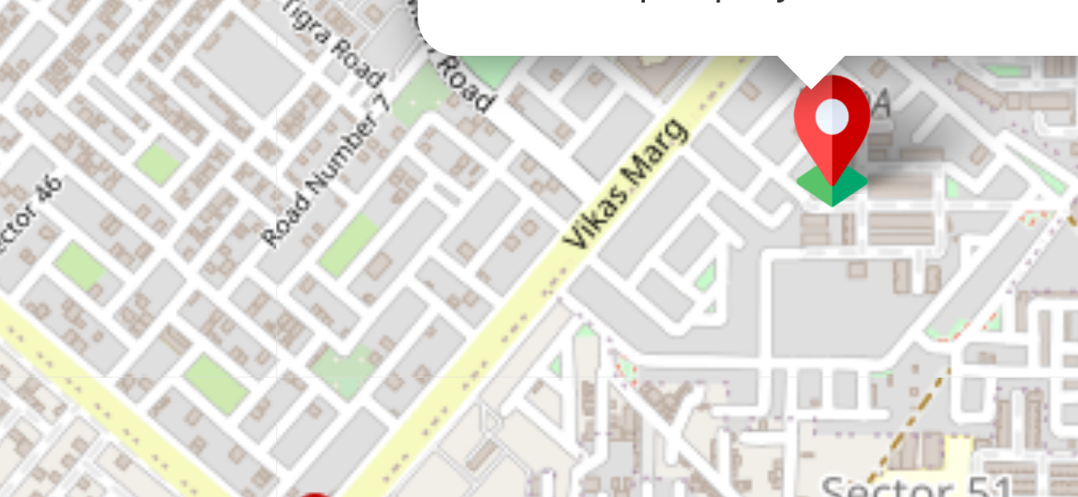
click at [847, 232] on div "Your cloths Will be collected from here Move map to pin your exact location × D…" at bounding box center [842, 220] width 504 height 382
click at [848, 207] on img at bounding box center [848, 202] width 33 height 35
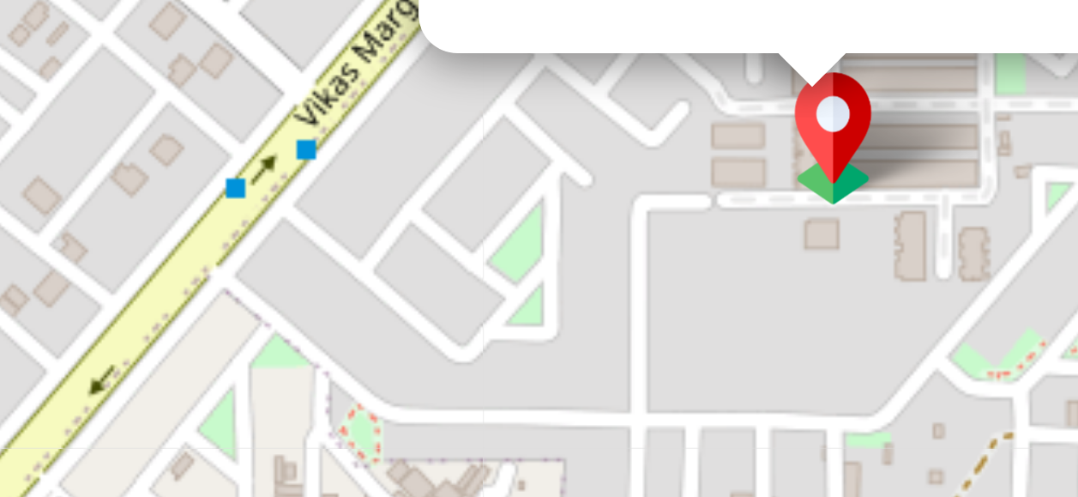
drag, startPoint x: 846, startPoint y: 209, endPoint x: 830, endPoint y: 172, distance: 40.0
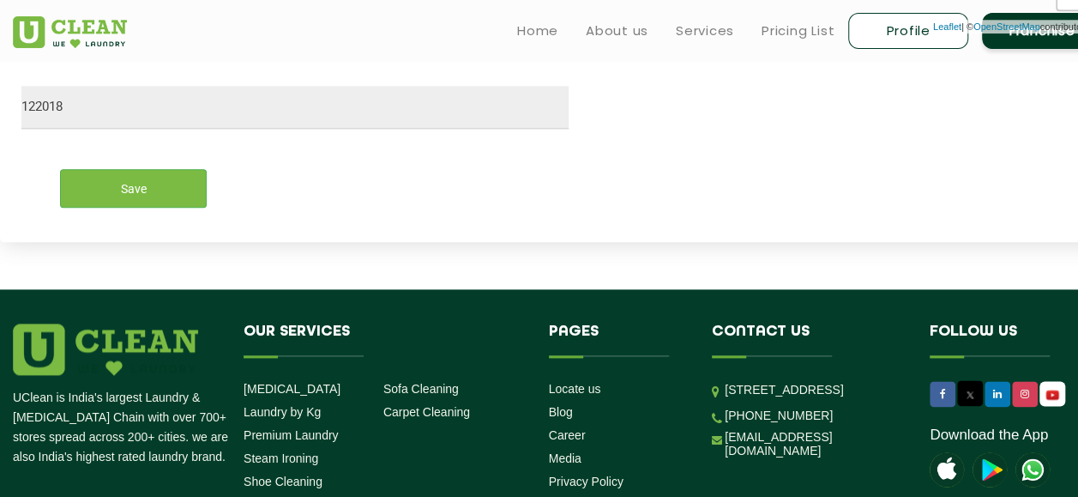
scroll to position [945, 0]
click at [139, 172] on input "Save" at bounding box center [133, 188] width 147 height 39
click at [149, 194] on input "Save" at bounding box center [133, 188] width 147 height 39
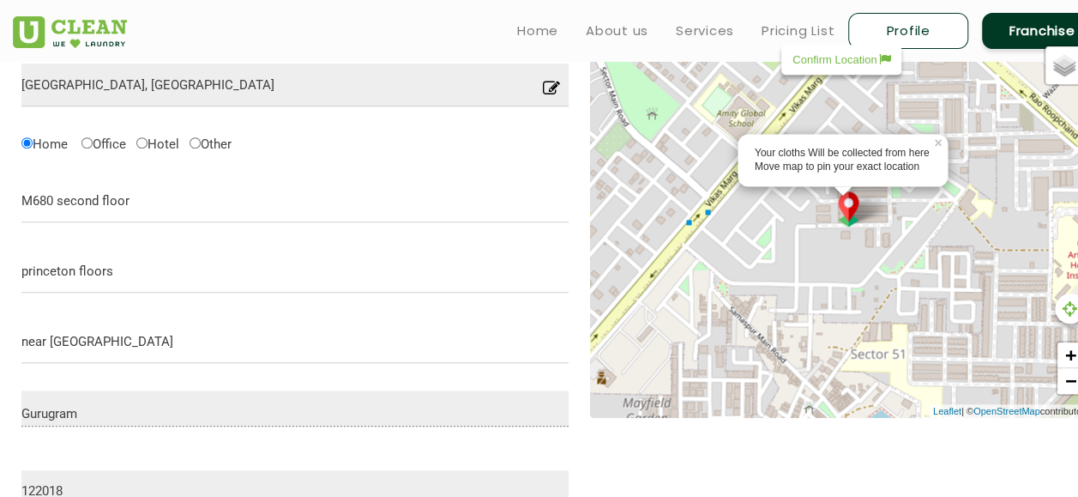
scroll to position [559, 0]
click at [848, 77] on div "Your cloths Will be collected from here Move map to pin your exact location × D…" at bounding box center [842, 229] width 504 height 382
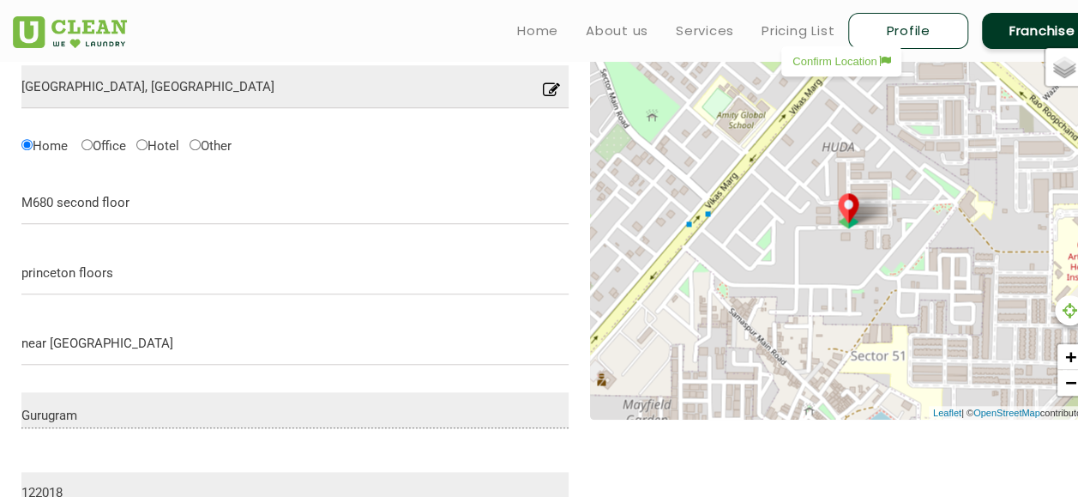
click at [833, 65] on p "Confirm Location" at bounding box center [842, 61] width 98 height 13
type input "M2k Symphony Floors [STREET_ADDRESS]"
type input "Save"
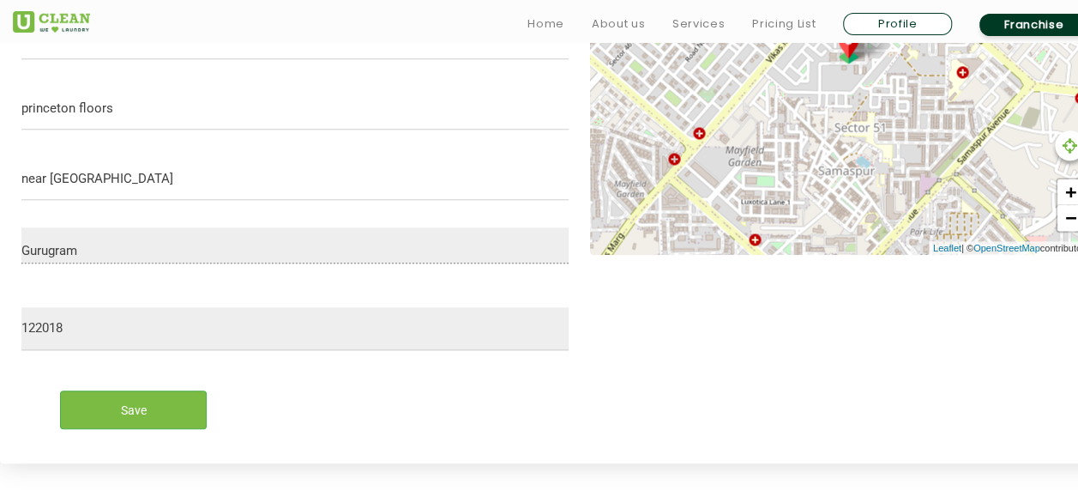
scroll to position [724, 0]
click at [145, 417] on input "Save" at bounding box center [133, 409] width 147 height 39
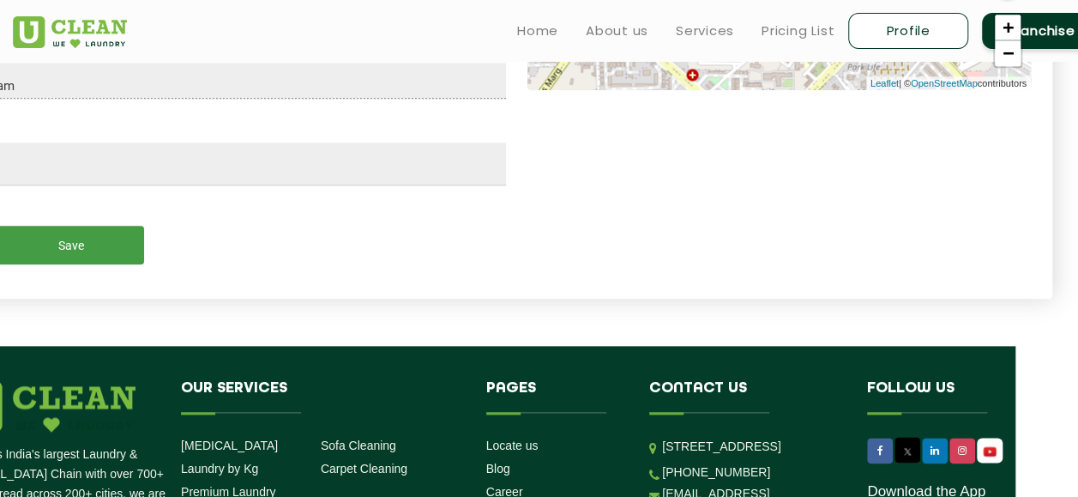
scroll to position [889, 0]
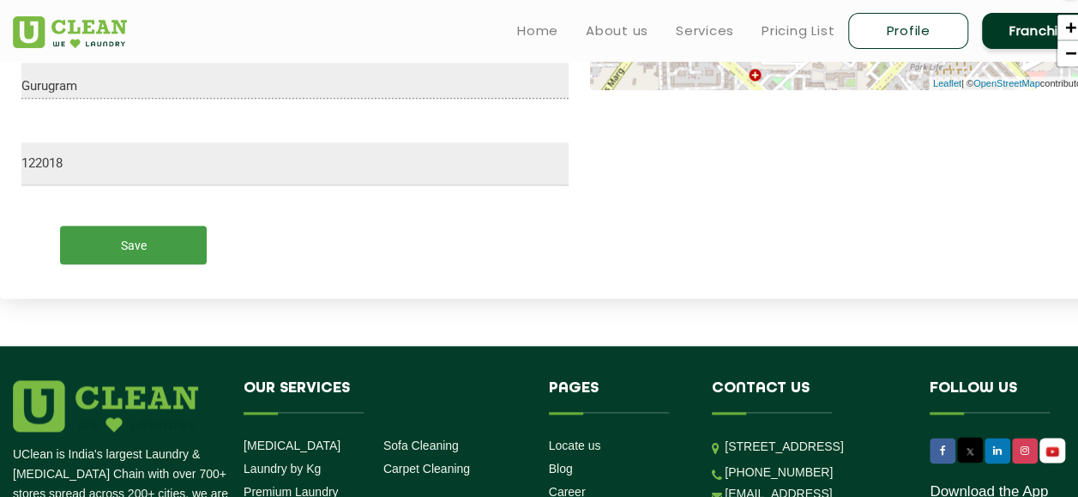
click at [141, 258] on input "Save" at bounding box center [133, 245] width 147 height 39
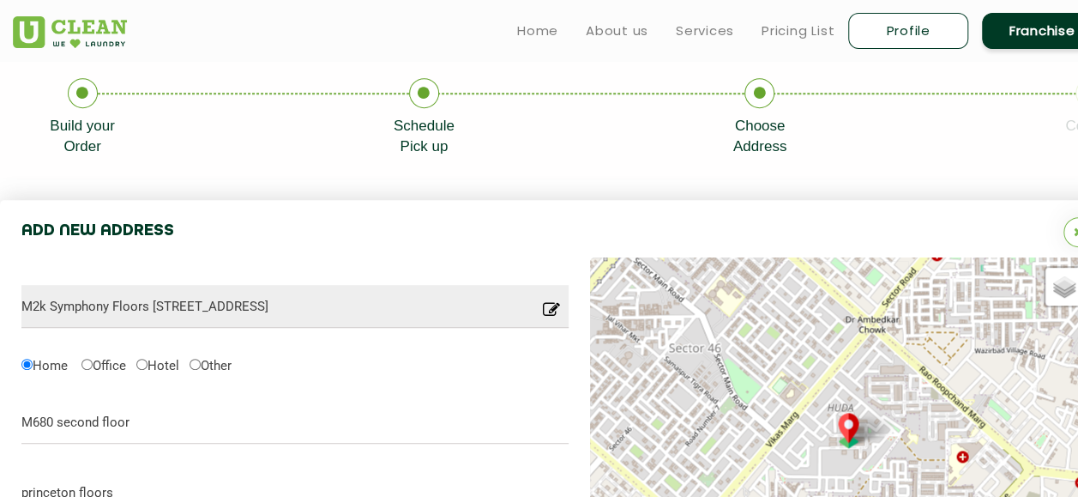
scroll to position [338, 0]
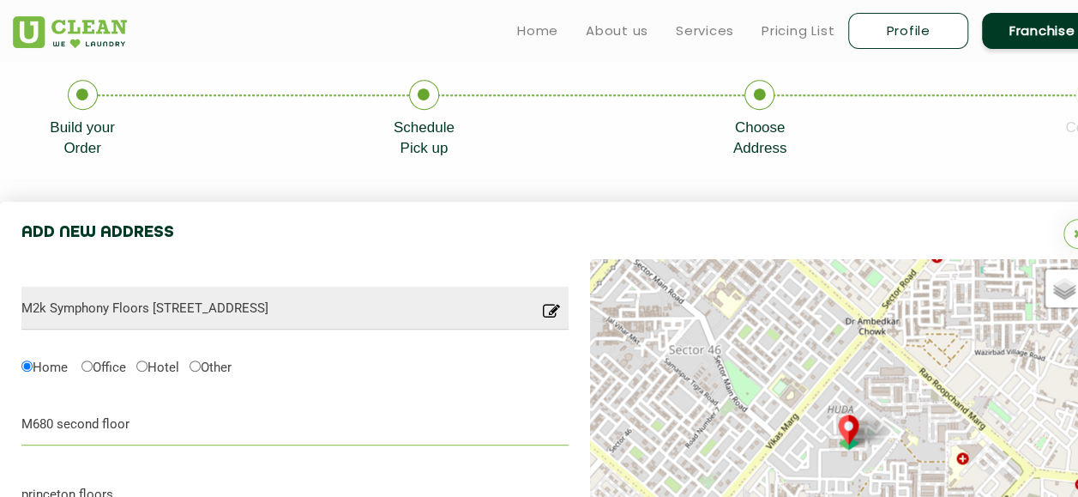
click at [237, 422] on input "M680 second floor" at bounding box center [294, 423] width 547 height 43
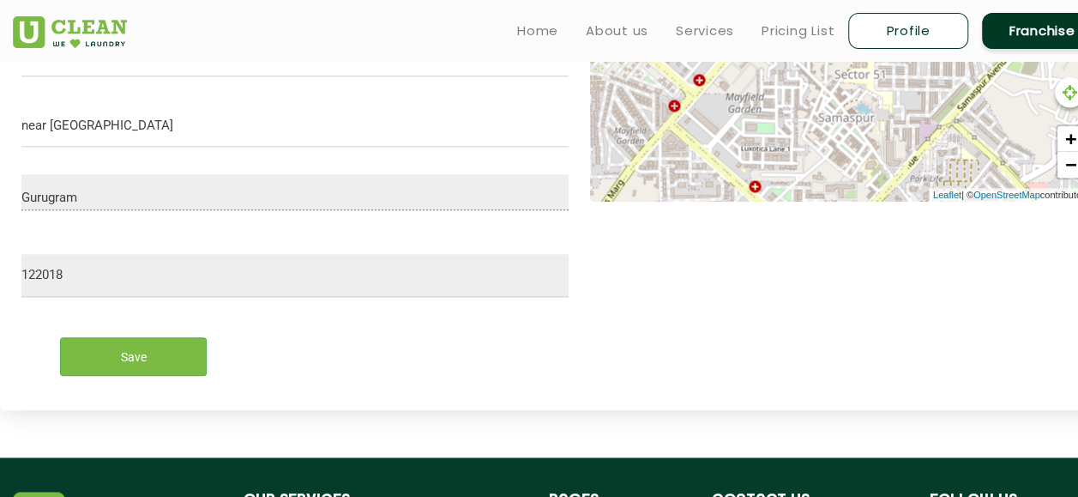
scroll to position [729, 0]
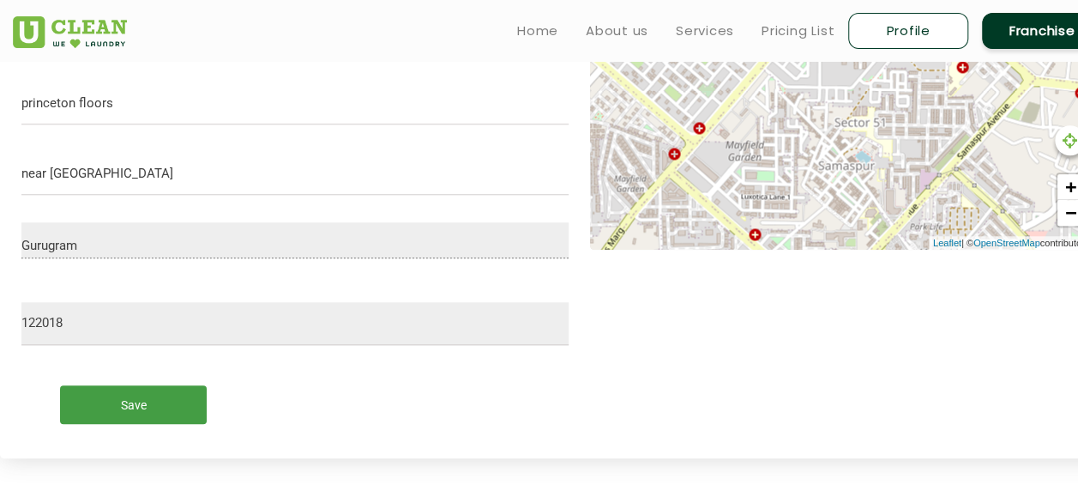
click at [190, 415] on input "Save" at bounding box center [133, 404] width 147 height 39
click at [533, 406] on div "Save" at bounding box center [294, 404] width 547 height 39
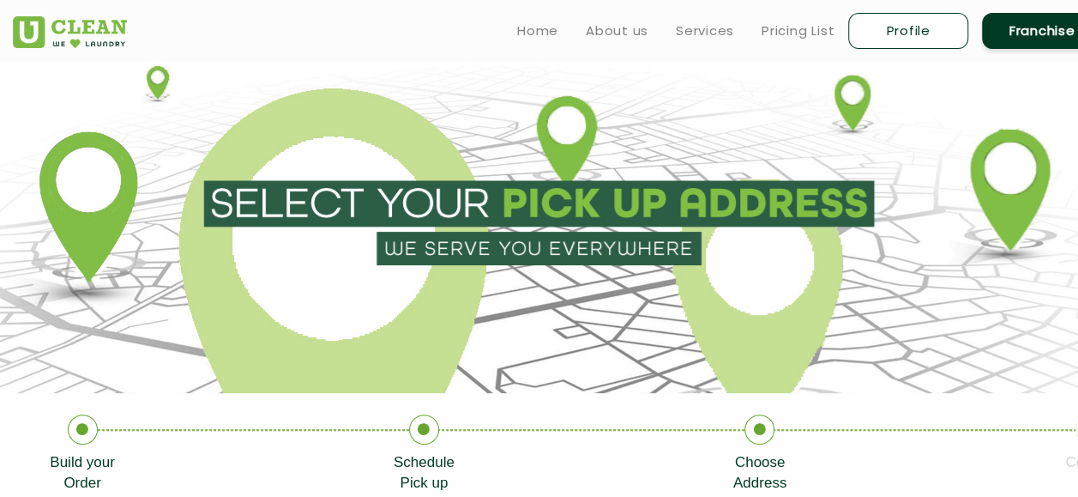
scroll to position [2, 0]
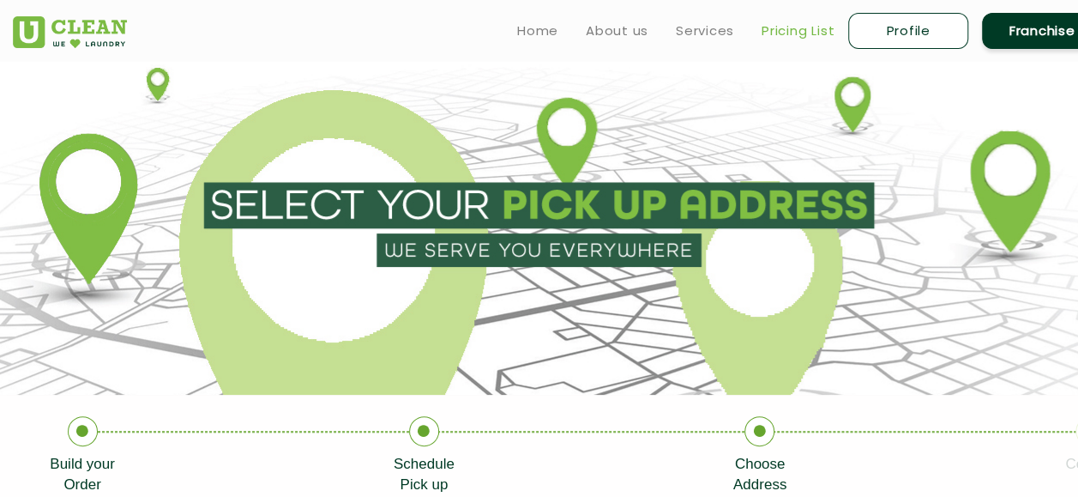
click at [799, 26] on link "Pricing List" at bounding box center [798, 31] width 73 height 21
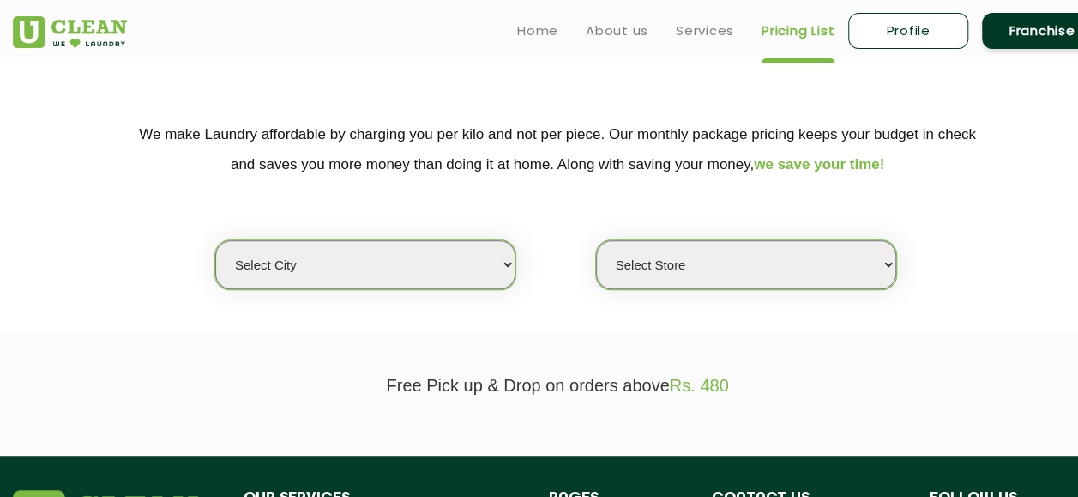
scroll to position [299, 0]
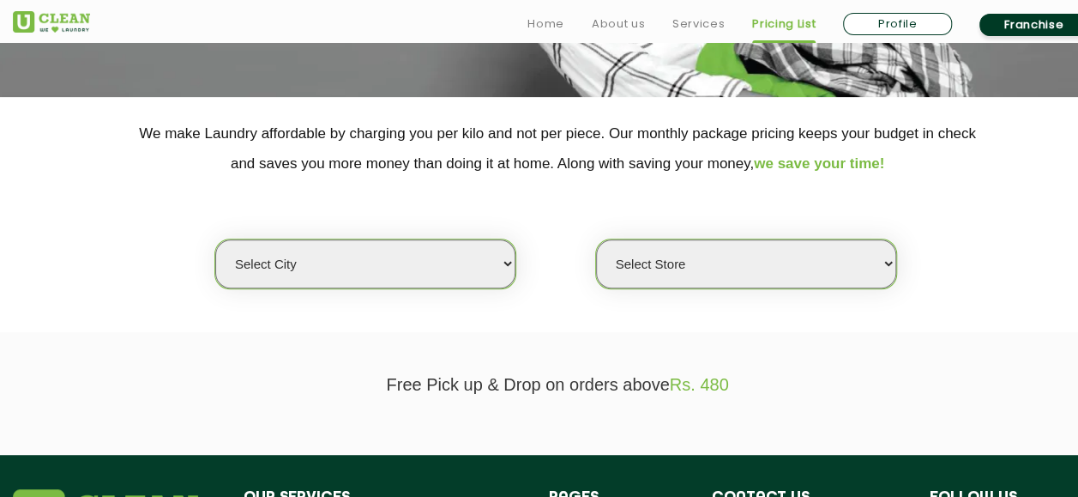
click at [467, 275] on select "Select city [GEOGRAPHIC_DATA] [GEOGRAPHIC_DATA] [GEOGRAPHIC_DATA] [GEOGRAPHIC_D…" at bounding box center [365, 263] width 300 height 49
select select "2"
click at [215, 239] on select "Select city [GEOGRAPHIC_DATA] [GEOGRAPHIC_DATA] [GEOGRAPHIC_DATA] [GEOGRAPHIC_D…" at bounding box center [365, 263] width 300 height 49
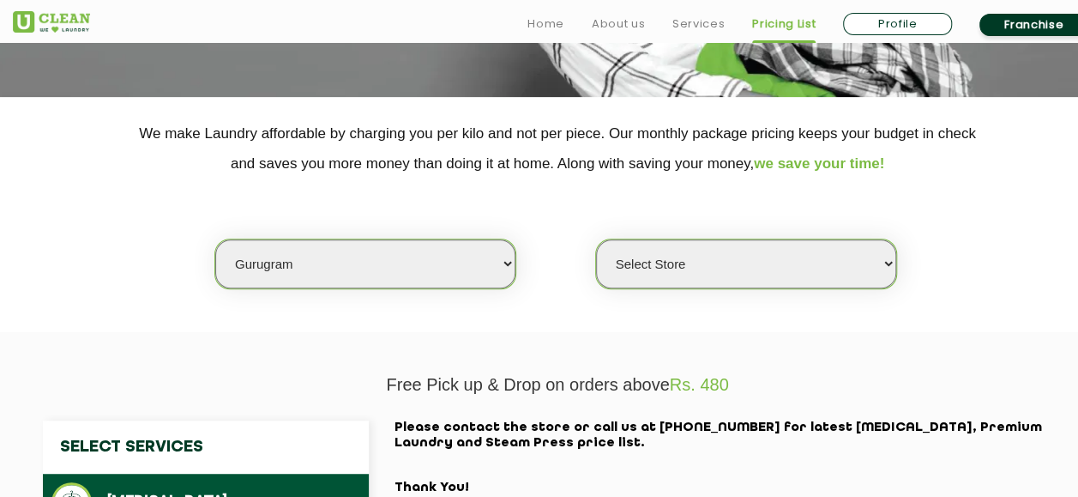
click at [668, 264] on select "Select Store [GEOGRAPHIC_DATA] Sector 66 [GEOGRAPHIC_DATA] Phase [GEOGRAPHIC_DA…" at bounding box center [746, 263] width 300 height 49
select select "359"
click at [596, 239] on select "Select Store [GEOGRAPHIC_DATA] Sector 66 [GEOGRAPHIC_DATA] Phase [GEOGRAPHIC_DA…" at bounding box center [746, 263] width 300 height 49
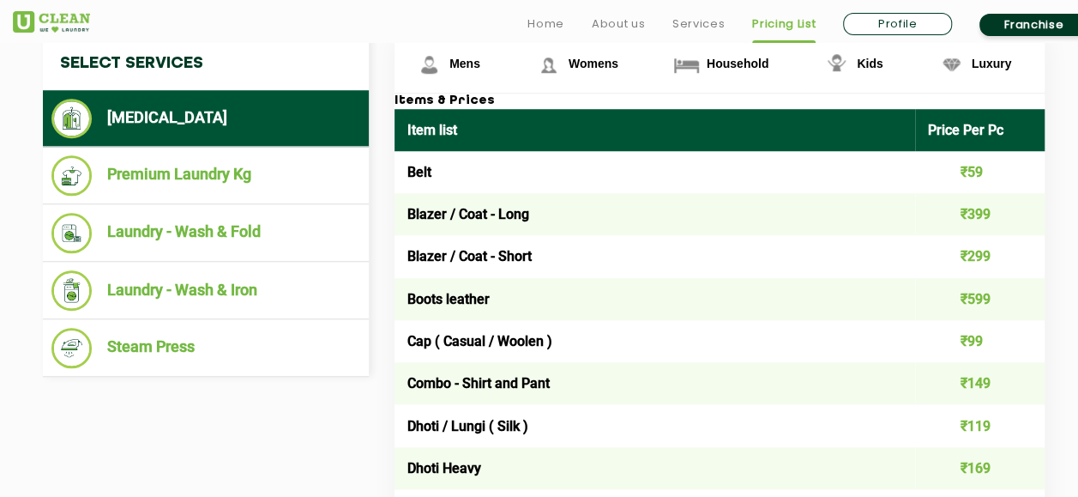
scroll to position [683, 0]
